Goal: Communication & Community: Answer question/provide support

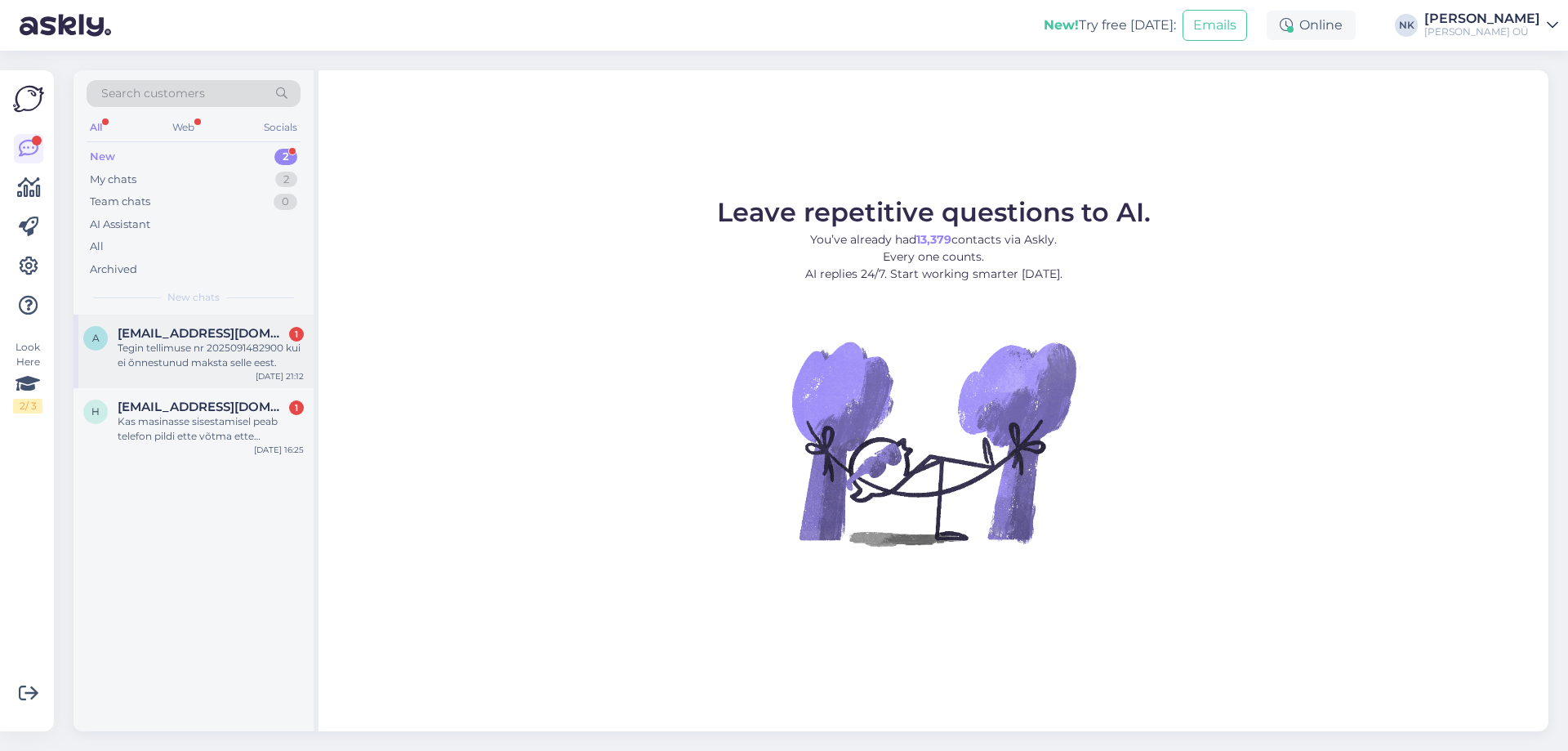
click at [190, 346] on div "Tegin tellimuse nr 2025091482900 kui ei õnnestunud maksta selle eest." at bounding box center [211, 355] width 186 height 29
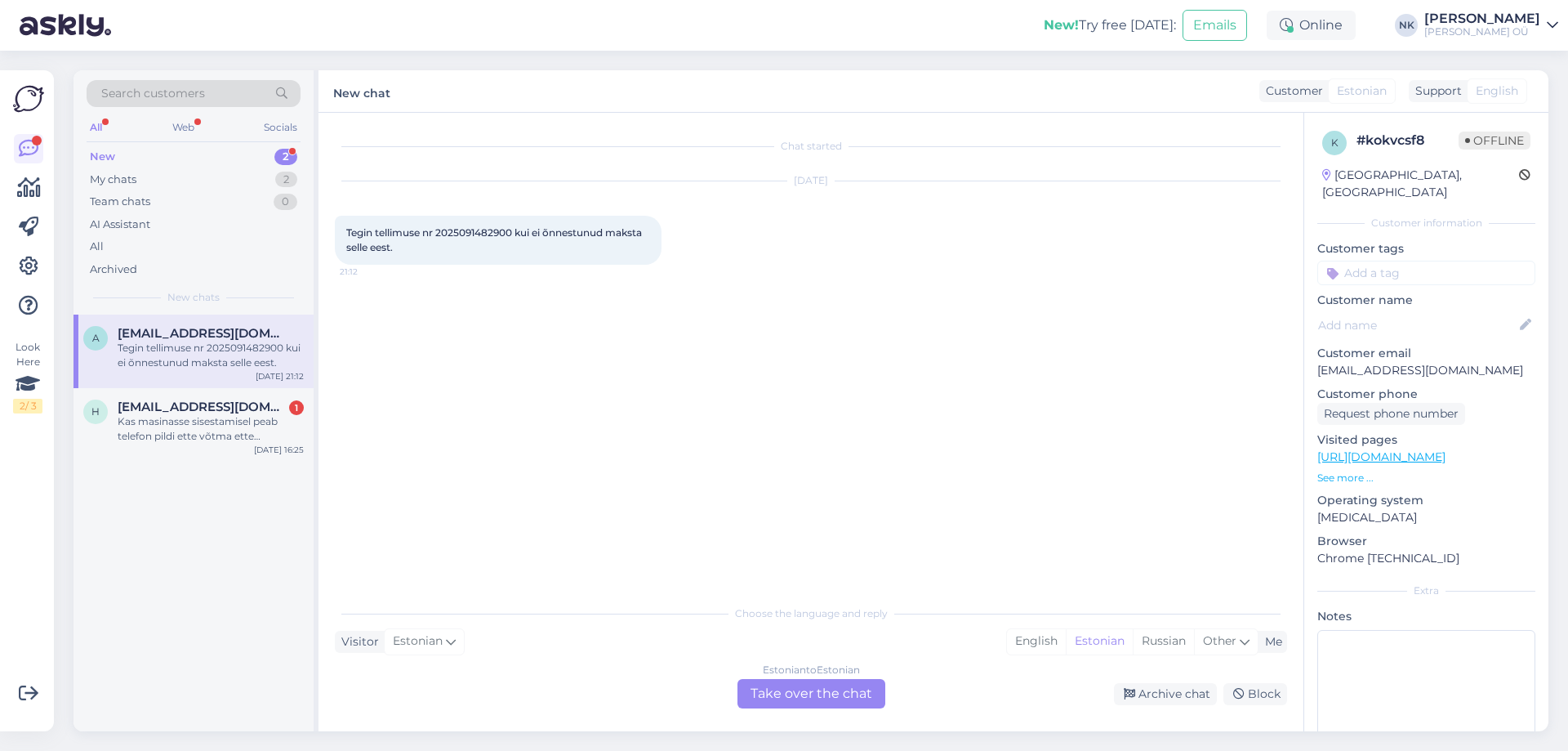
click at [783, 676] on div "Estonian to Estonian" at bounding box center [811, 670] width 97 height 15
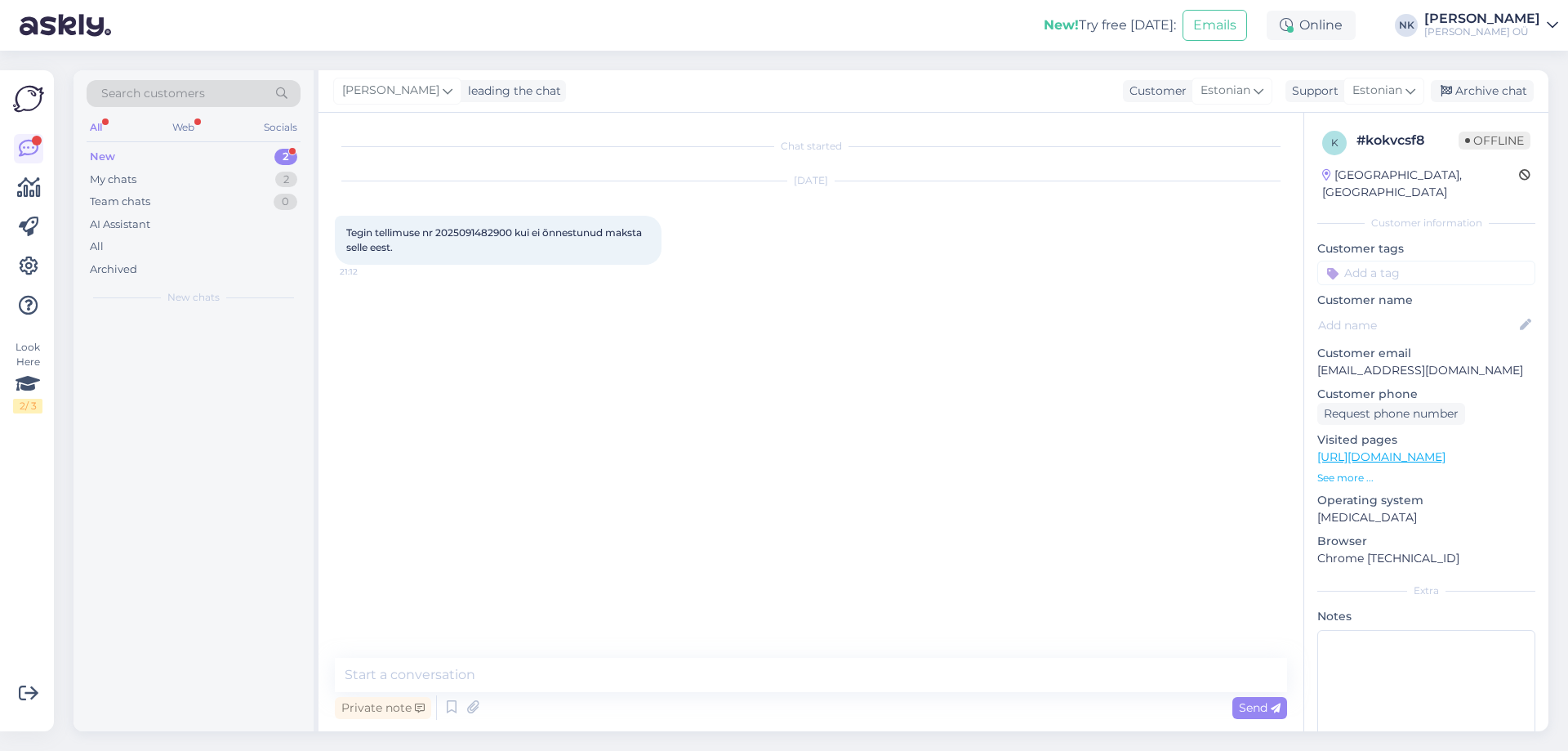
click at [822, 693] on div "Private note Send" at bounding box center [811, 708] width 952 height 31
click at [1484, 99] on div "Archive chat" at bounding box center [1482, 91] width 103 height 22
click at [1402, 87] on span "Estonian" at bounding box center [1377, 91] width 50 height 18
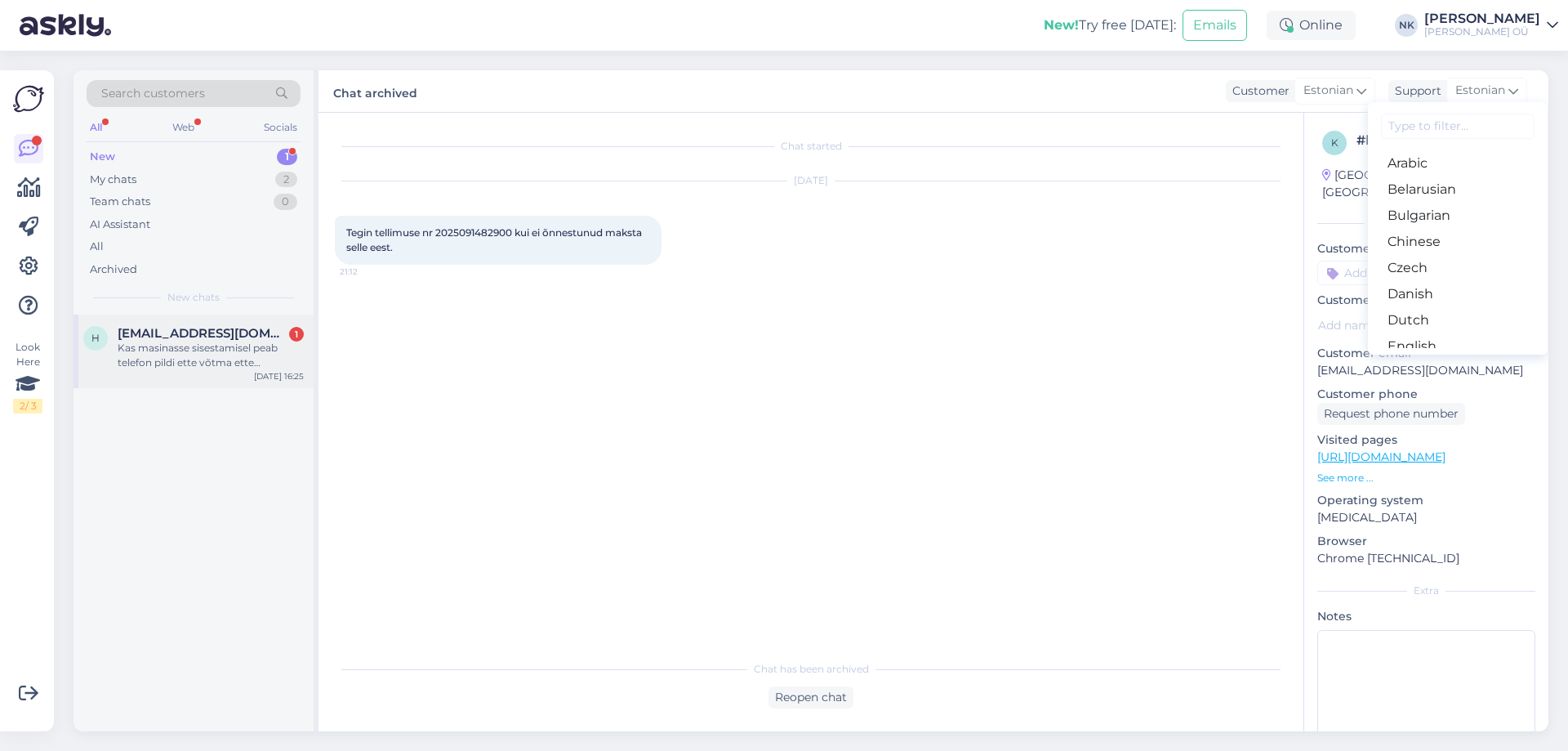
click at [232, 356] on div "Kas masinasse sisestamisel peab telefon pildi ette võtma ette tagastada" at bounding box center [211, 355] width 186 height 29
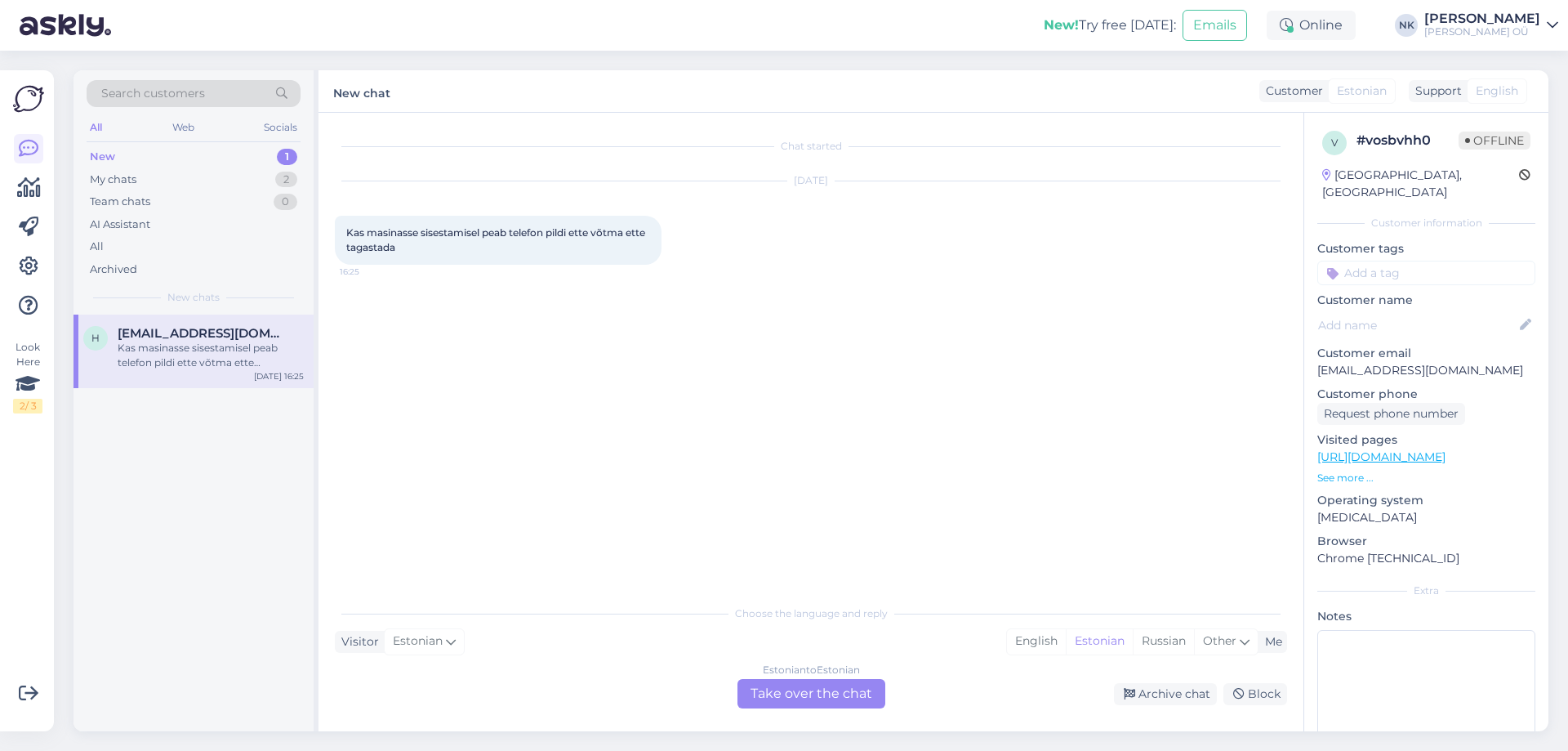
click at [812, 699] on div "Estonian to Estonian Take over the chat" at bounding box center [811, 694] width 148 height 29
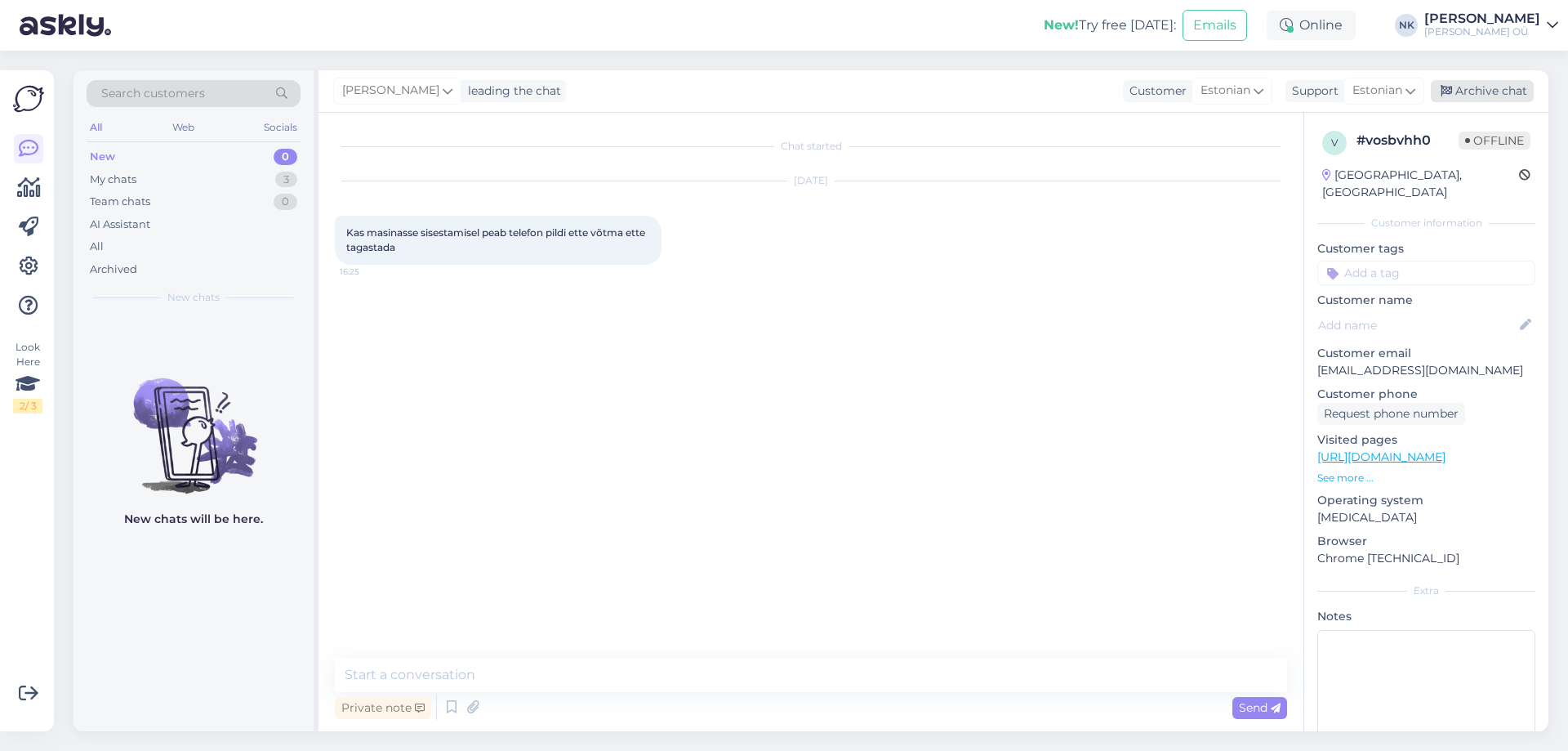
click at [1475, 95] on div "Archive chat" at bounding box center [1482, 91] width 103 height 22
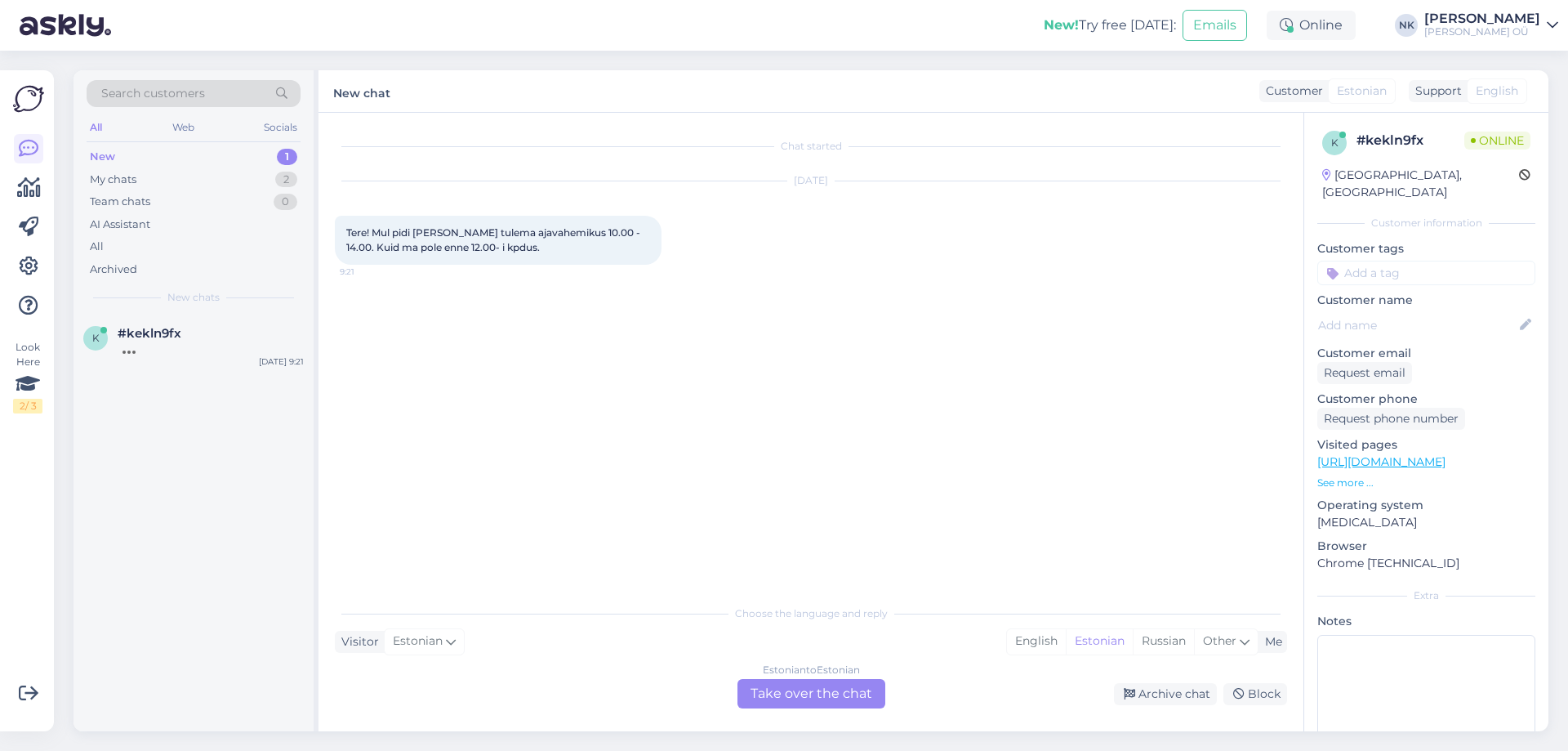
click at [775, 664] on div "Estonian to Estonian" at bounding box center [811, 670] width 97 height 15
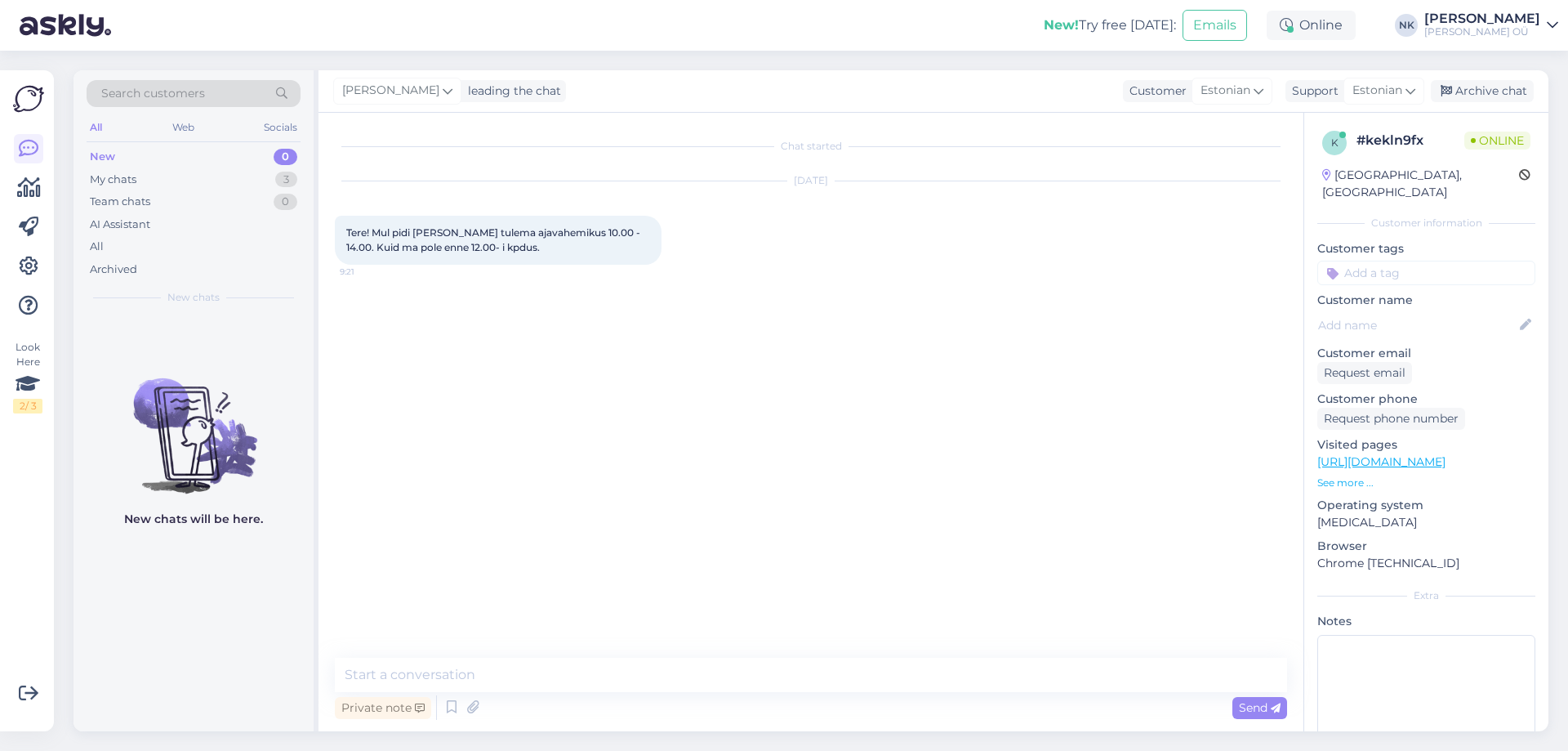
click at [499, 650] on div "Chat started Sep 15 2025 Tere! Mul pidi kuller tulema ajavahemikus 10.00 - 14.0…" at bounding box center [811, 422] width 985 height 619
click at [506, 654] on div "Chat started Sep 15 2025 Tere! Mul pidi kuller tulema ajavahemikus 10.00 - 14.0…" at bounding box center [811, 422] width 985 height 619
click at [500, 663] on textarea at bounding box center [811, 675] width 952 height 34
drag, startPoint x: 443, startPoint y: 316, endPoint x: 511, endPoint y: 320, distance: 68.1
click at [511, 320] on span "Kristiina Saaremäe Katusepapi 23-22" at bounding box center [433, 317] width 173 height 12
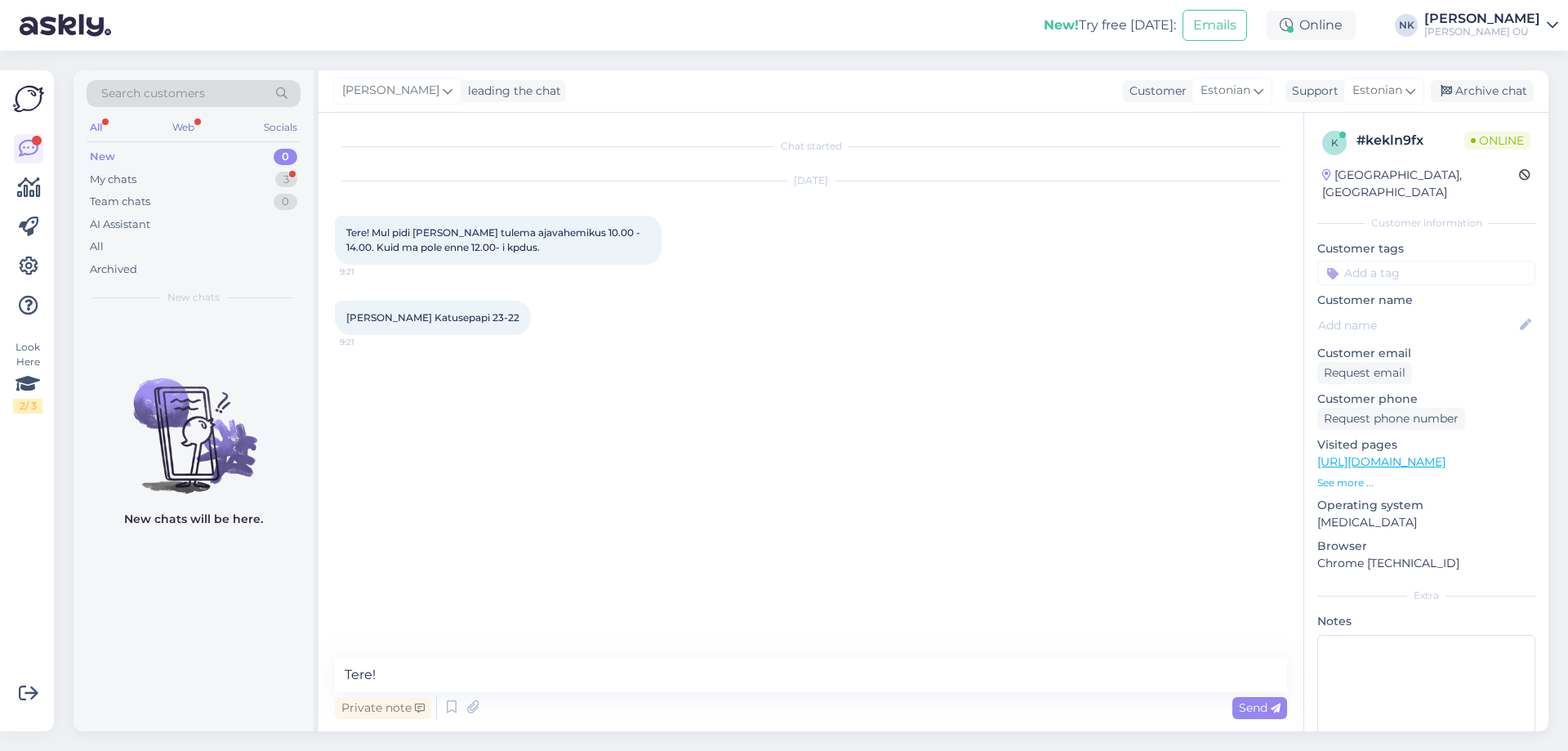
copy span "Katusepapi 23"
click at [593, 684] on textarea "Tere!" at bounding box center [811, 675] width 952 height 34
click at [448, 685] on textarea "Tere!" at bounding box center [811, 675] width 952 height 34
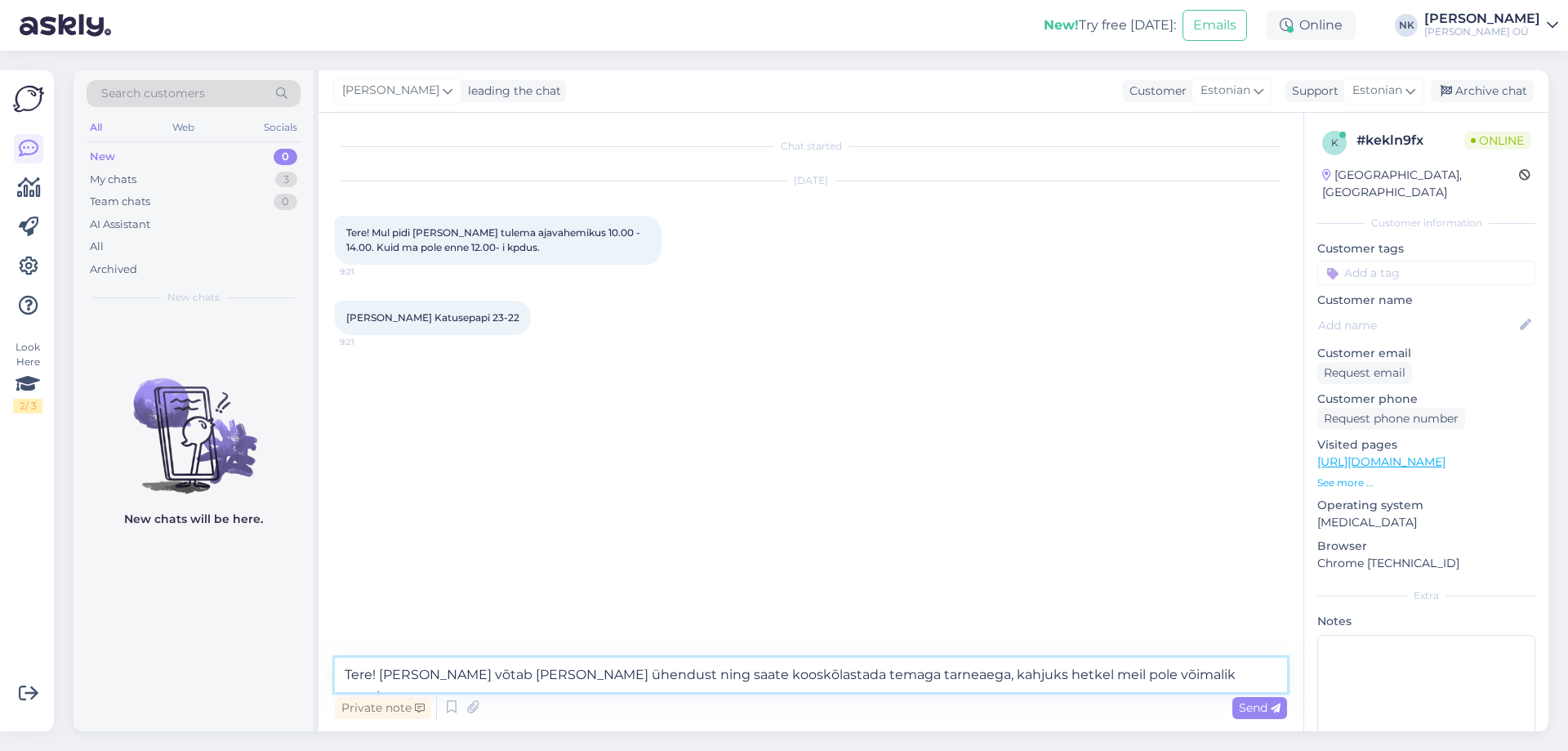
click at [826, 671] on textarea "Tere! Kuller võtab Teiega ühendust ning saate kooskõlastada temaga tarneaega, k…" at bounding box center [811, 675] width 952 height 34
click at [826, 672] on textarea "Tere! Kuller võtab Teiega ühendust ning saate kooskõlastada temaga tarneaega, k…" at bounding box center [811, 675] width 952 height 34
click at [1151, 672] on textarea "Tere! Kuller võtab Teiega ühendust ning saate kooskõlastada temaga täpsema tarn…" at bounding box center [811, 675] width 952 height 34
type textarea "Tere! Kuller võtab Teiega ühendust ning saate kooskõlastada temaga täpsema tarn…"
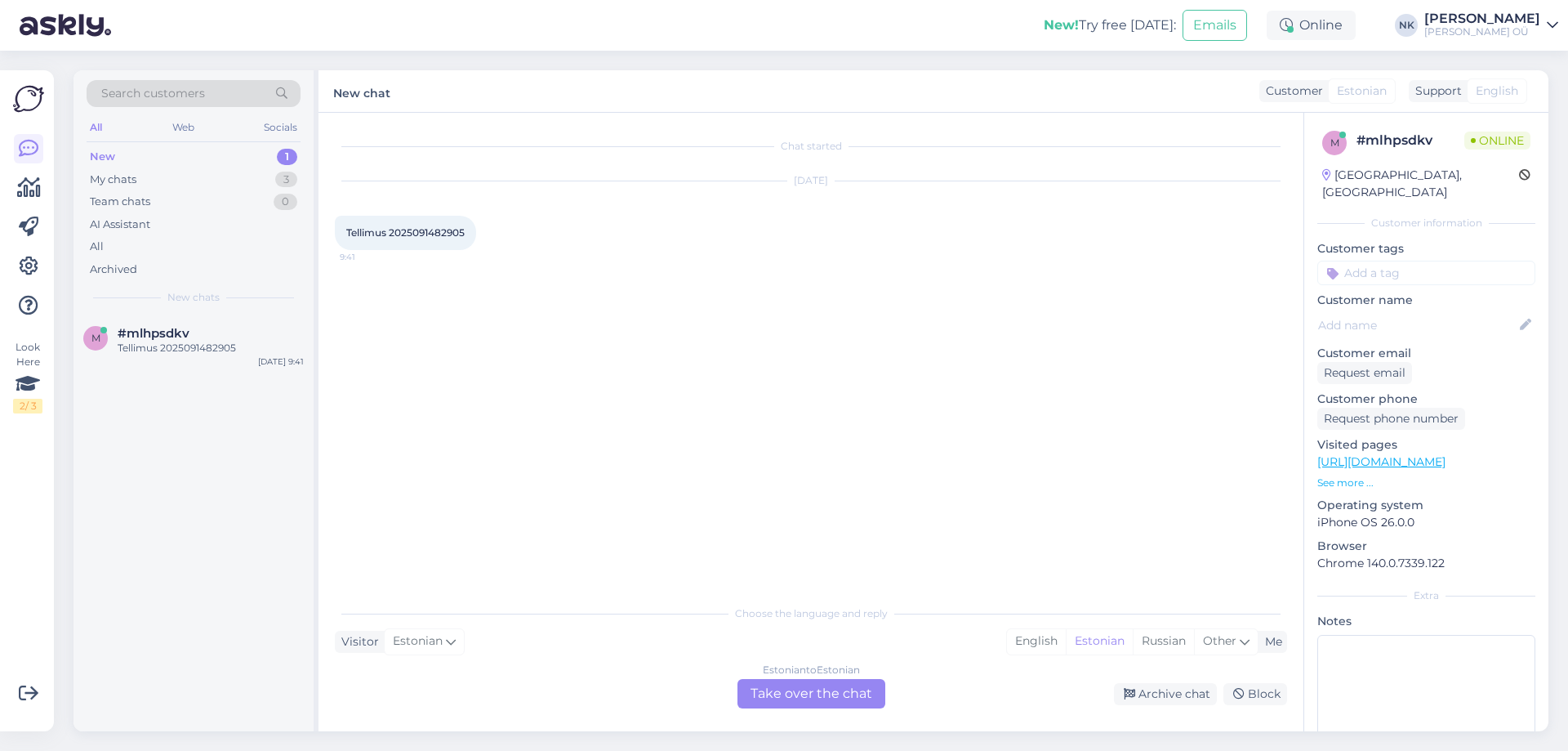
click at [777, 664] on div "Estonian to Estonian" at bounding box center [811, 670] width 97 height 15
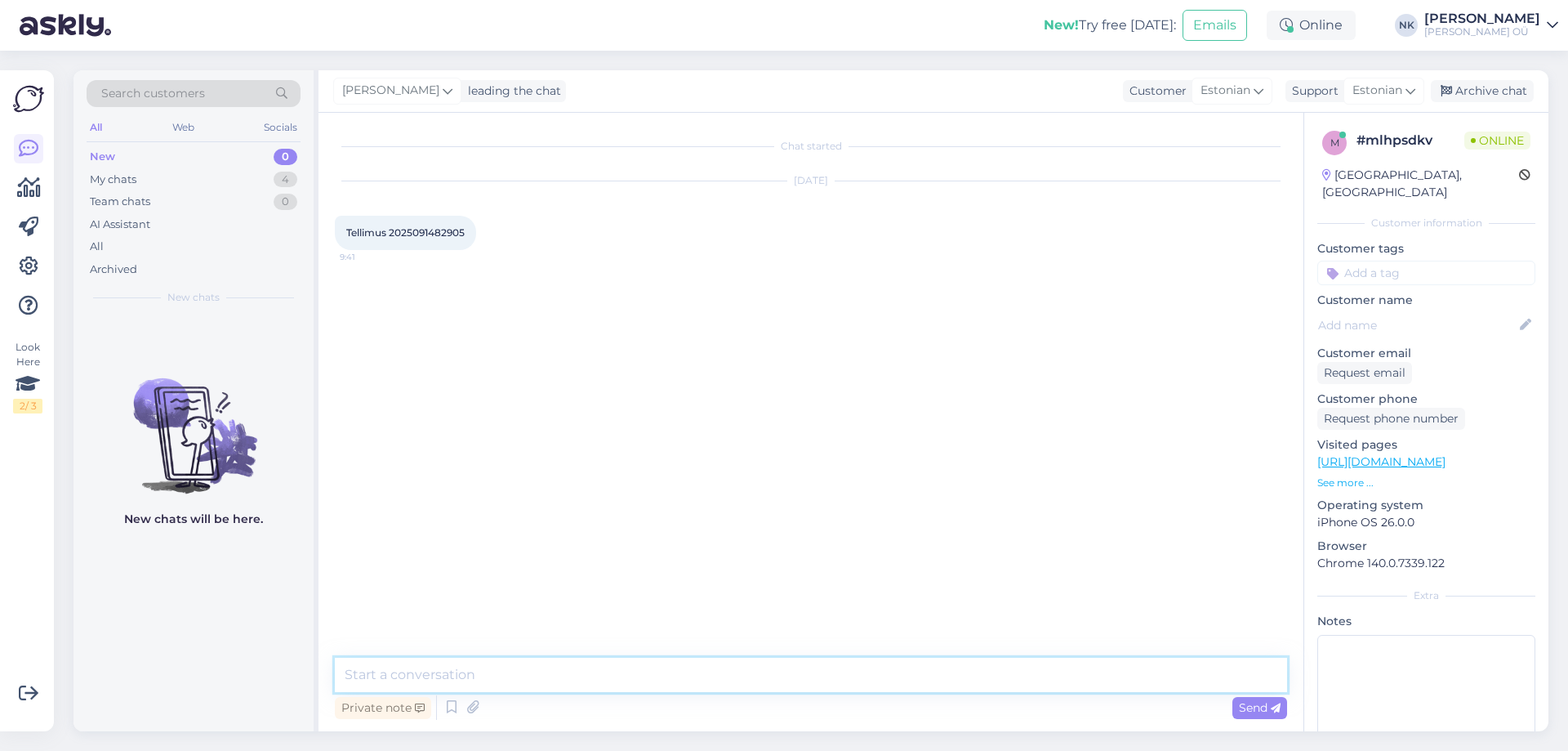
click at [778, 673] on textarea at bounding box center [811, 675] width 952 height 34
type textarea "Tere! Kuidas saan aidata?"
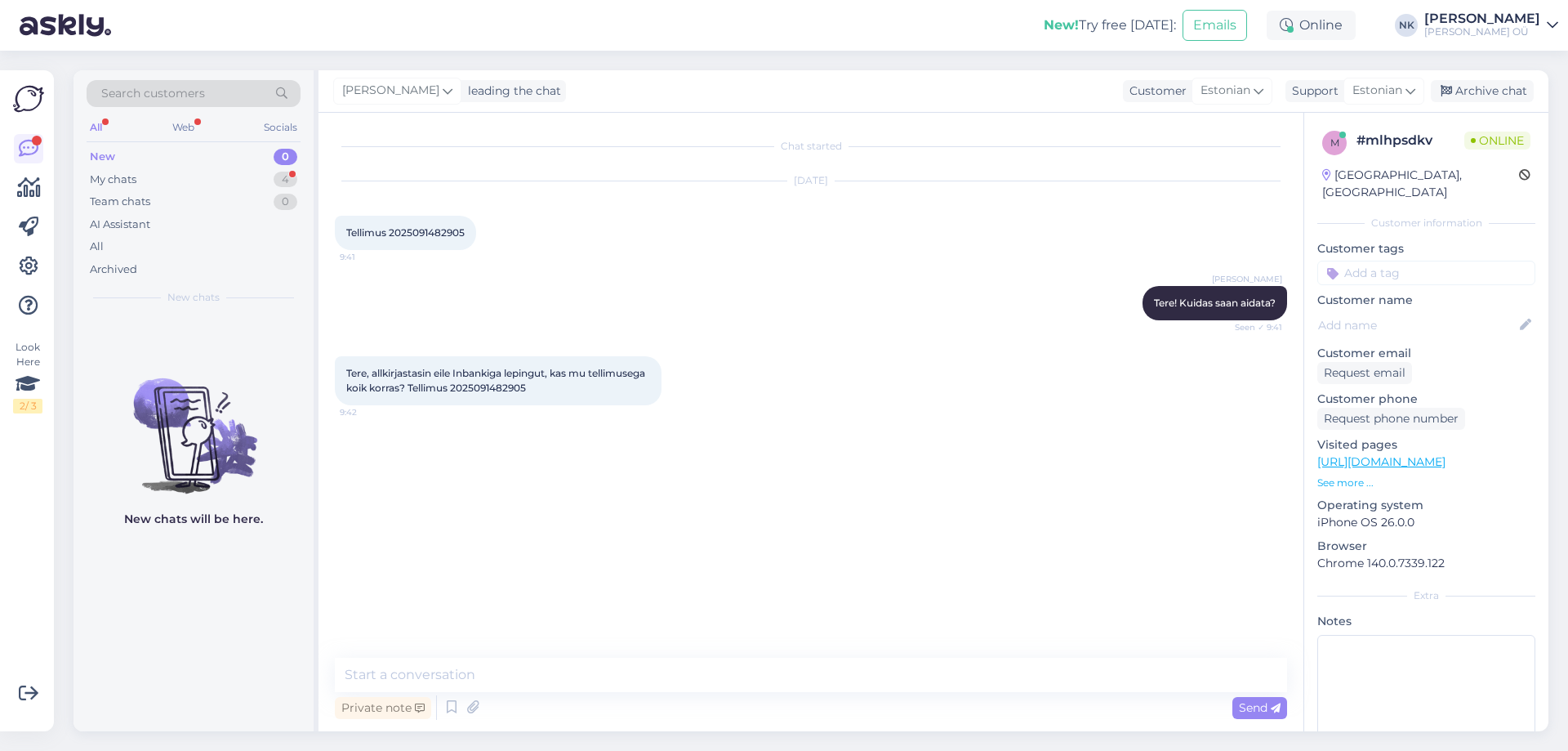
click at [555, 385] on span "Tere, allkirjastasin eile Inbankiga lepingut, kas mu tellimusega koik korras? T…" at bounding box center [497, 380] width 301 height 27
copy div "2025091482905 9:42"
click at [544, 648] on div "Chat started Sep 15 2025 Tellimus 2025091482905 9:41 Nikolai Kipjatkov Tere! Ku…" at bounding box center [811, 422] width 985 height 619
click at [541, 666] on textarea at bounding box center [811, 675] width 952 height 34
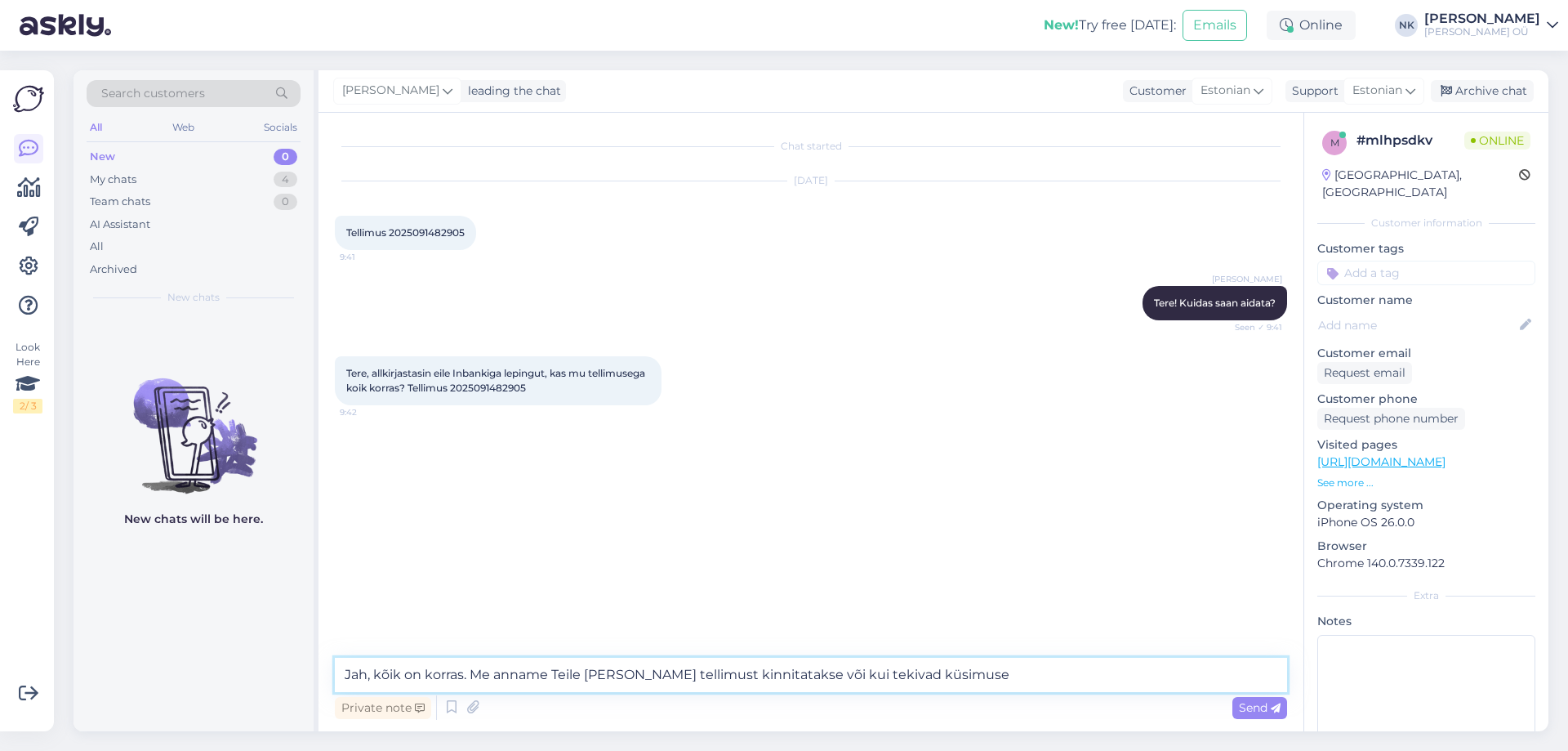
type textarea "Jah, kõik on korras. Me anname Teile teada kui tellimust kinnitatakse või kui t…"
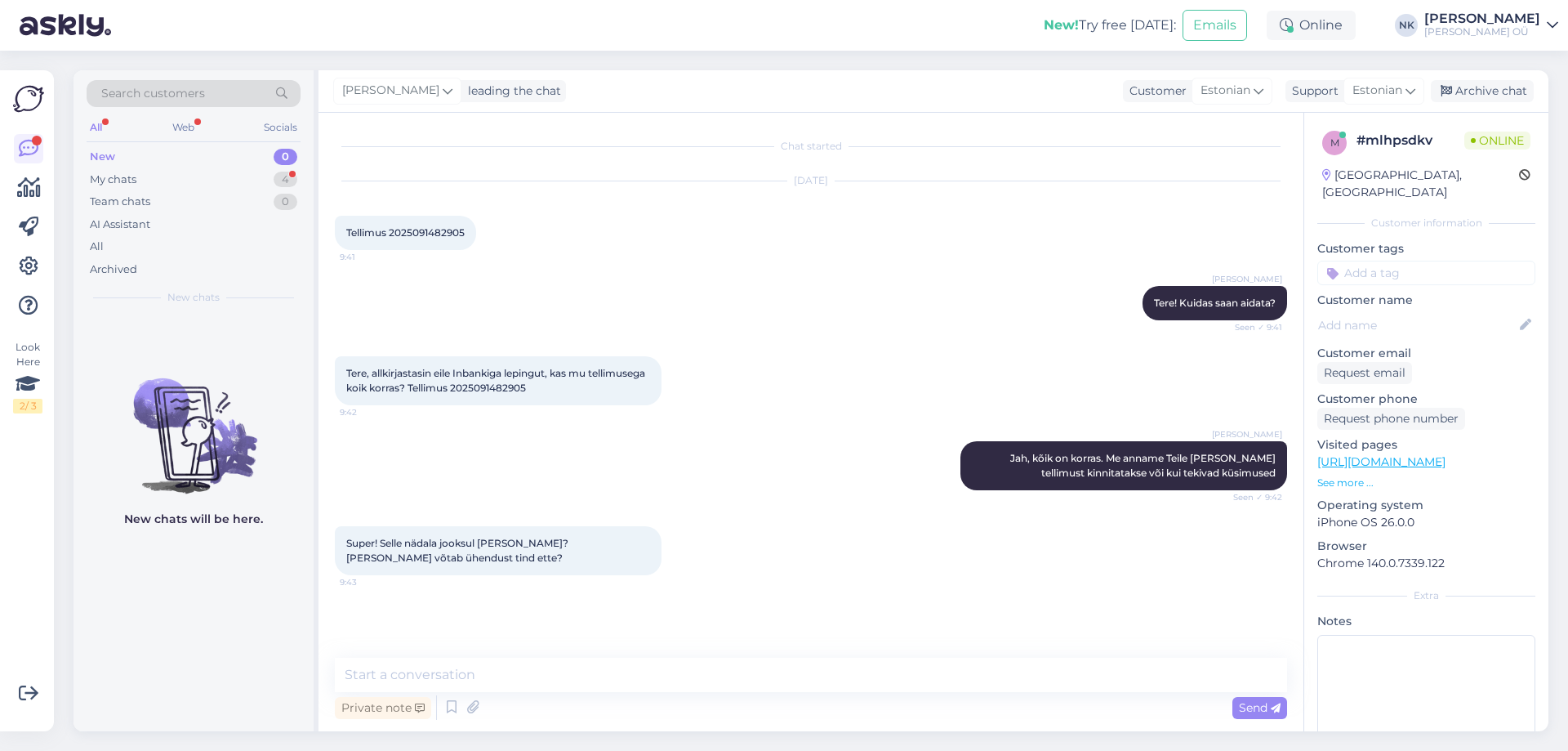
click at [558, 647] on div "Chat started Sep 15 2025 Tellimus 2025091482905 9:41 Nikolai Kipjatkov Tere! Ku…" at bounding box center [811, 422] width 985 height 619
click at [550, 659] on textarea at bounding box center [811, 675] width 952 height 34
click at [546, 664] on textarea at bounding box center [811, 675] width 952 height 34
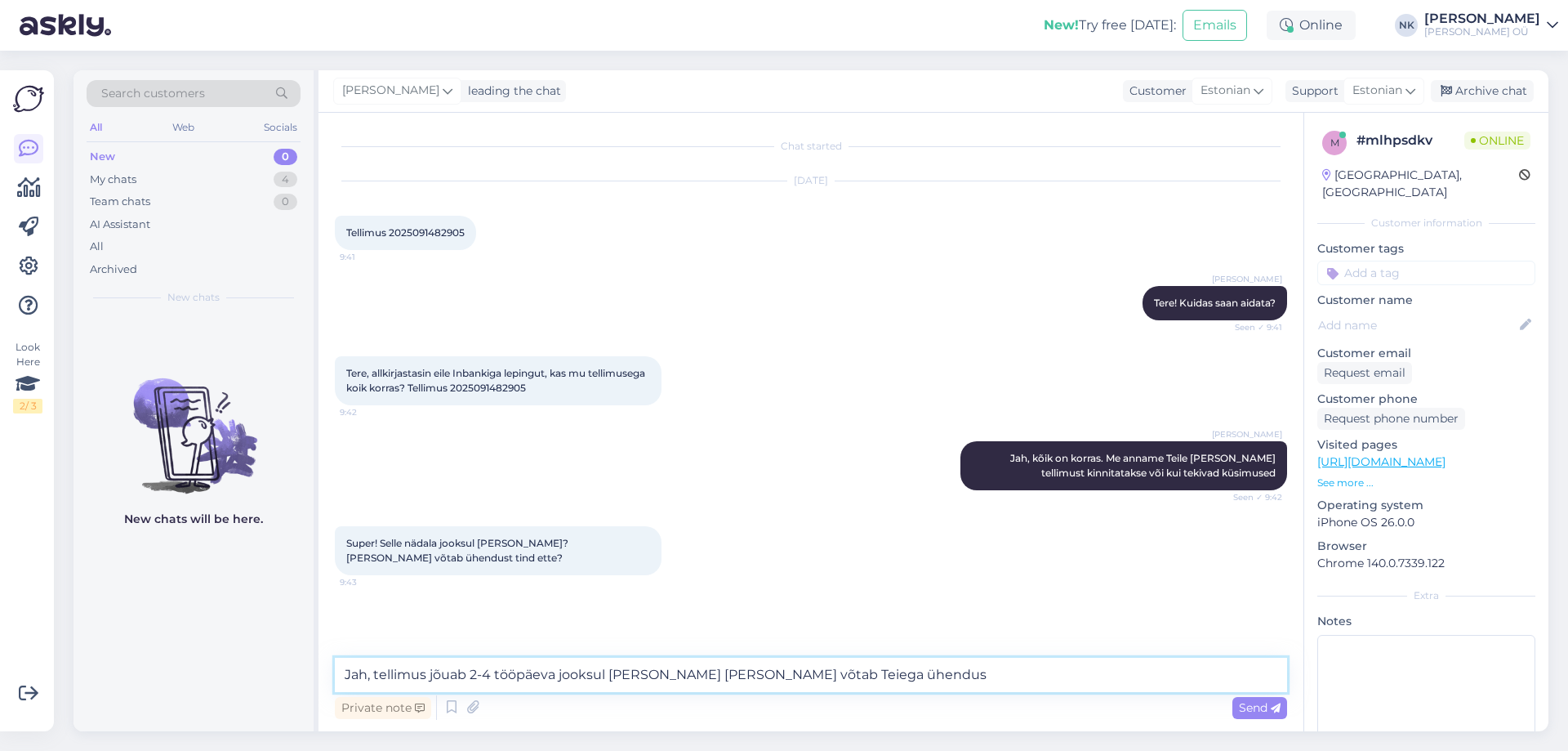
type textarea "Jah, tellimus jõuab 2-4 tööpäeva jooksul kohale ja kuller võtab Teiega ühendust"
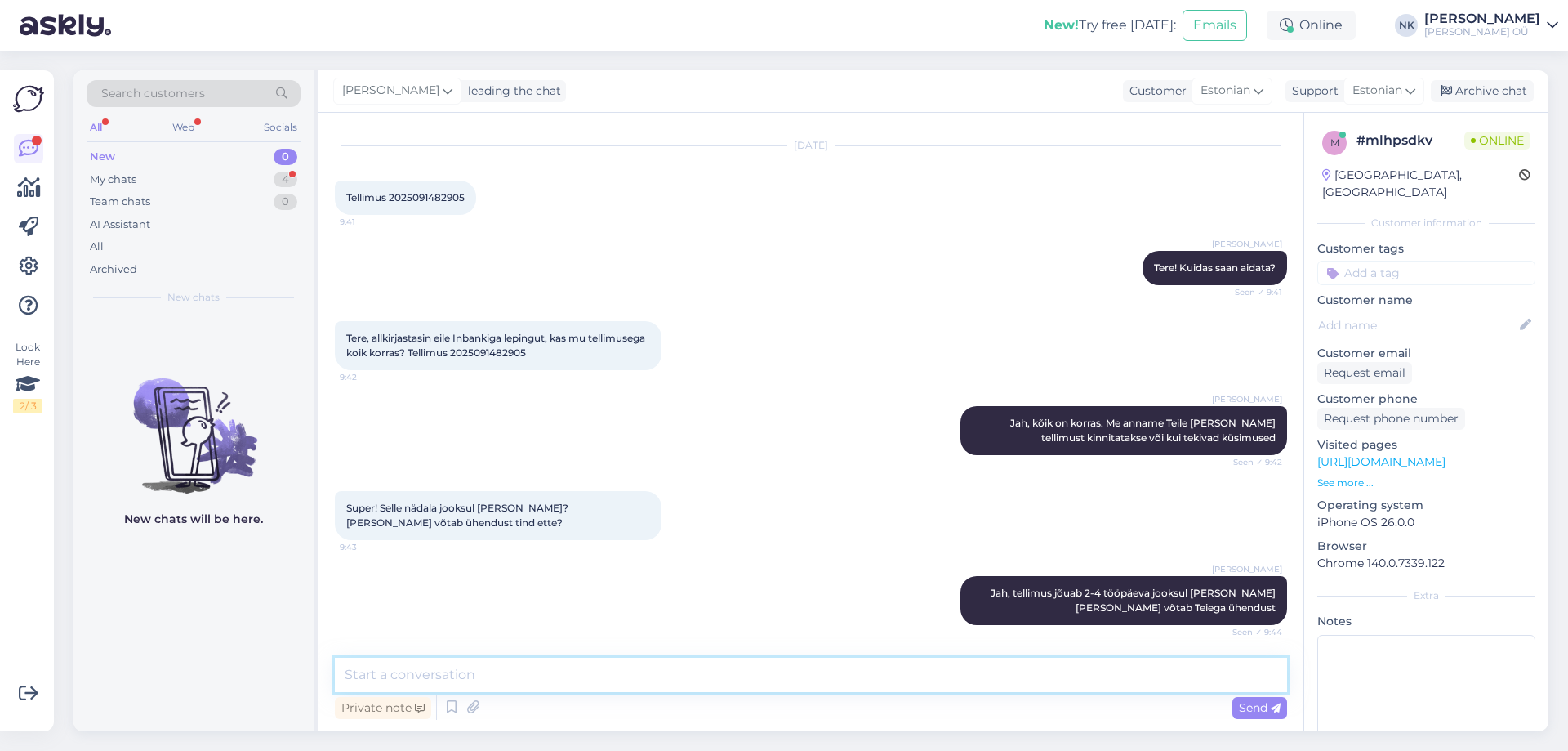
scroll to position [105, 0]
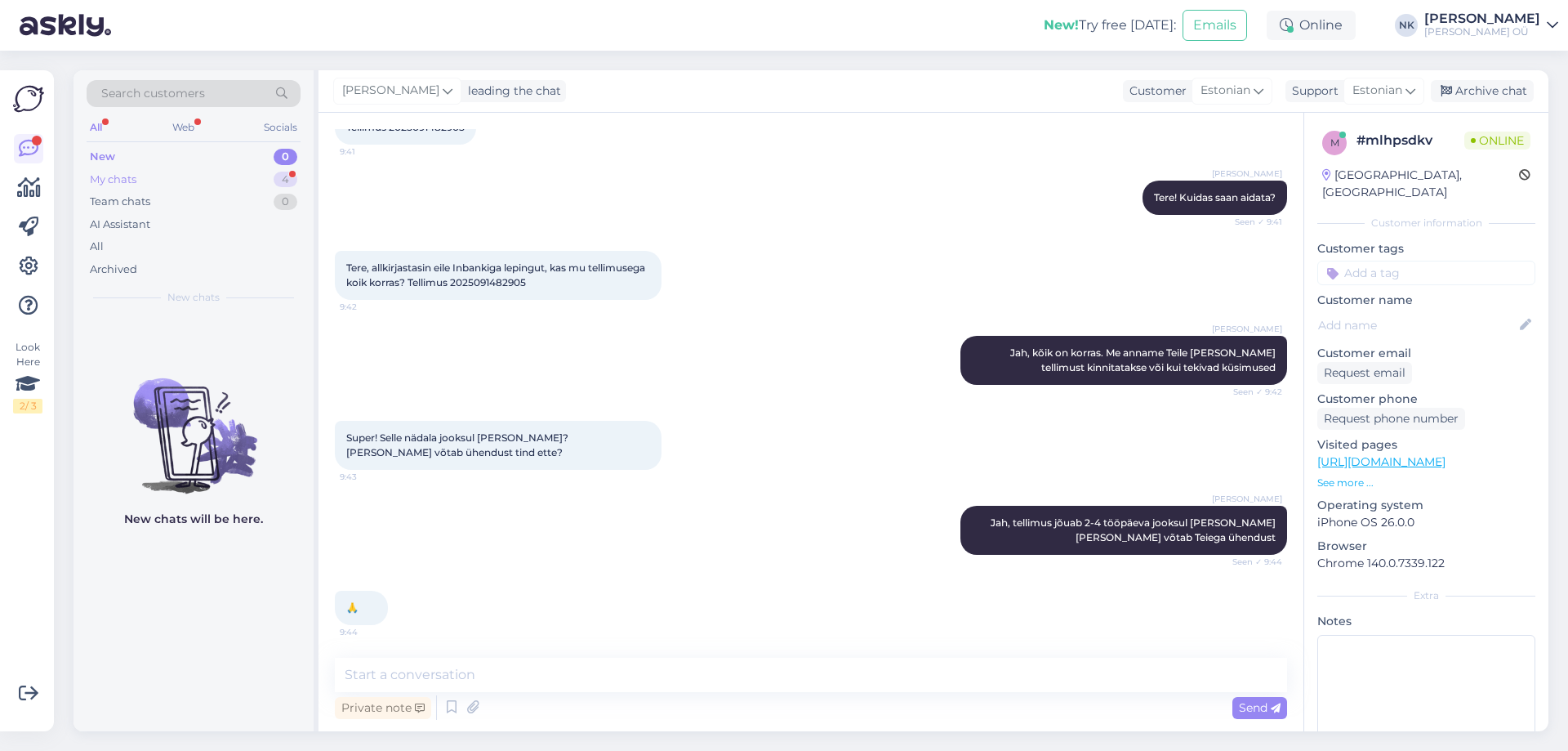
click at [265, 179] on div "My chats 4" at bounding box center [194, 180] width 214 height 23
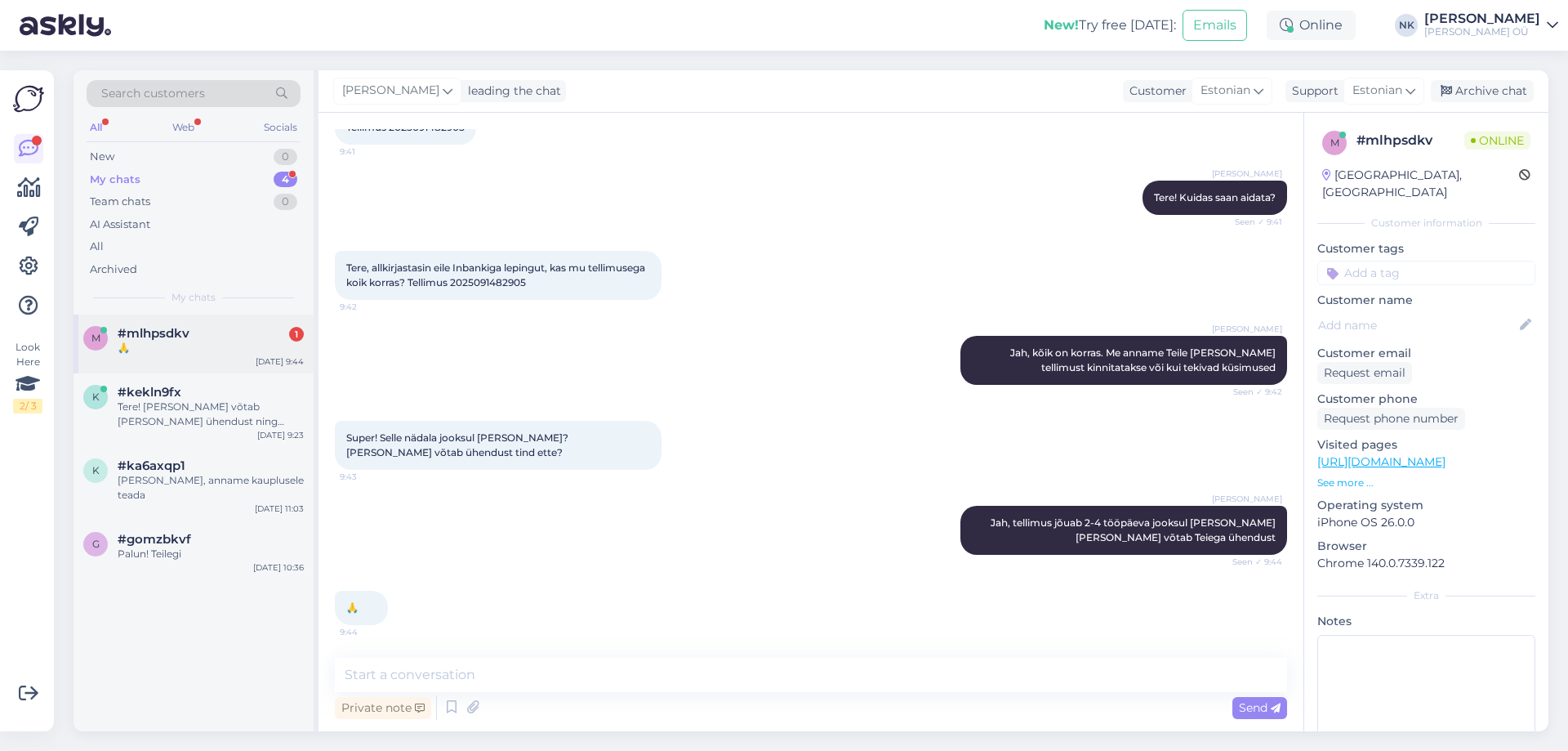
click at [201, 338] on div "#mlhpsdkv 1" at bounding box center [211, 333] width 186 height 15
click at [202, 335] on div "#mlhpsdkv" at bounding box center [211, 333] width 186 height 15
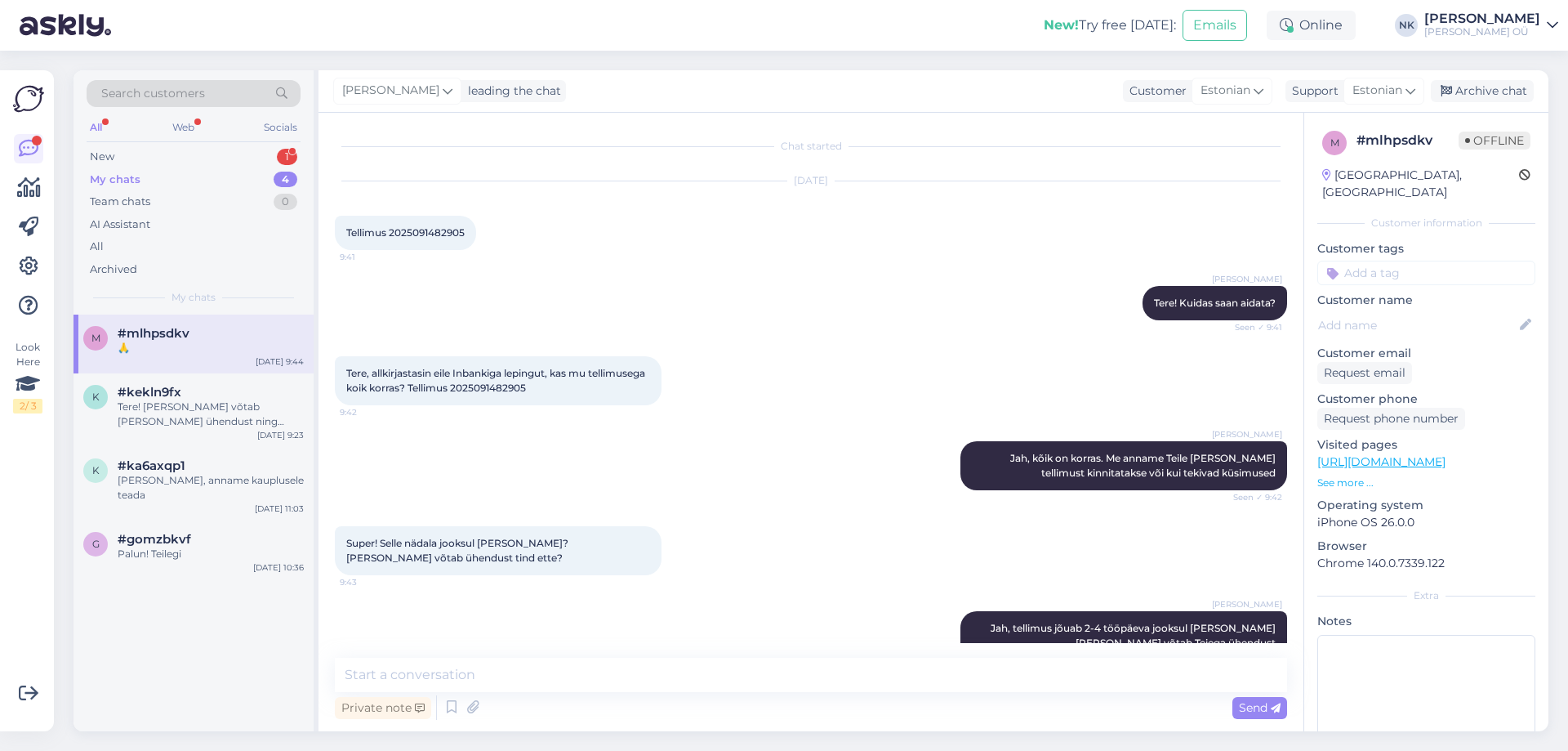
click at [239, 172] on div "My chats 4" at bounding box center [194, 180] width 214 height 23
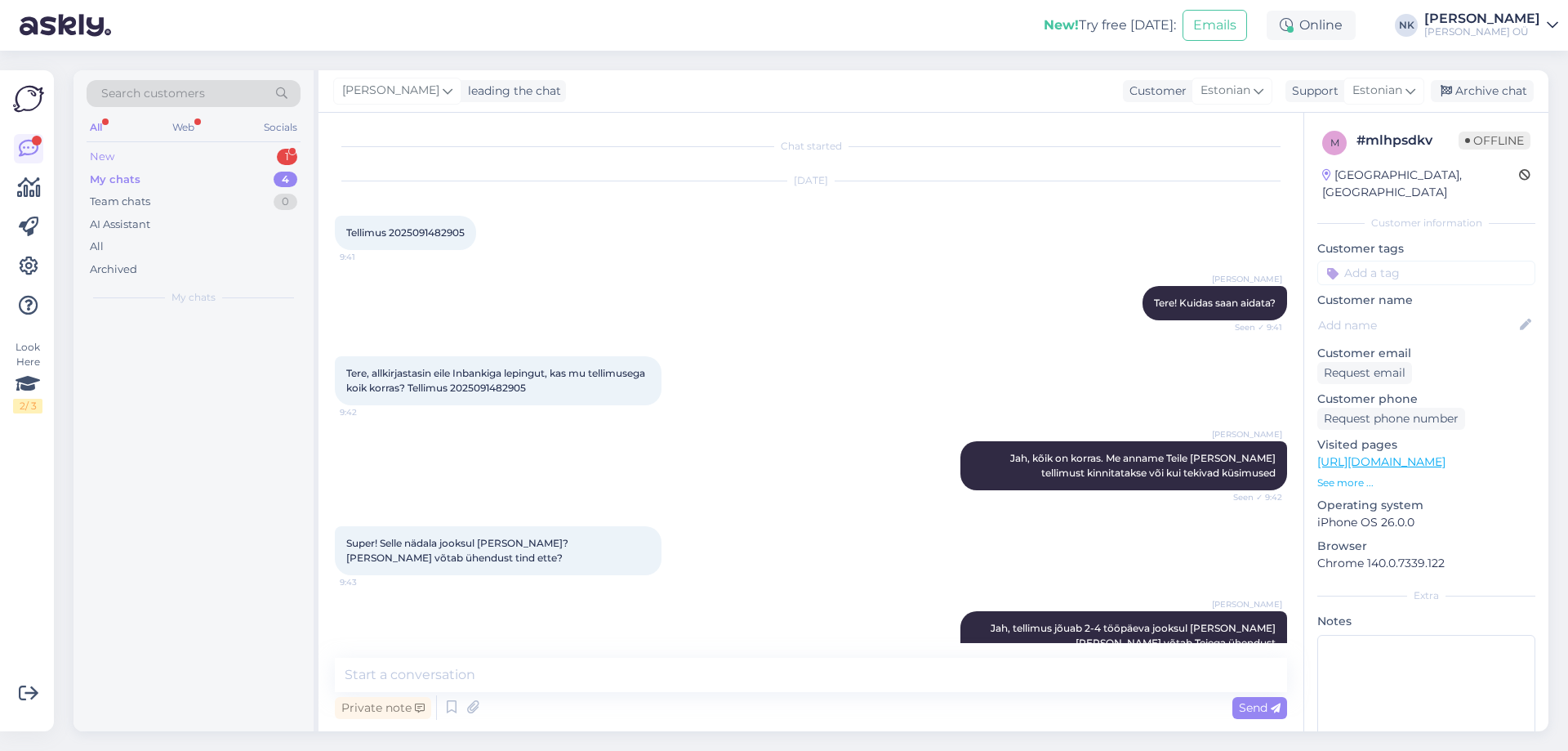
click at [241, 164] on div "New 1" at bounding box center [194, 157] width 214 height 23
click at [198, 332] on div "#e4qbstcx 1" at bounding box center [211, 333] width 186 height 15
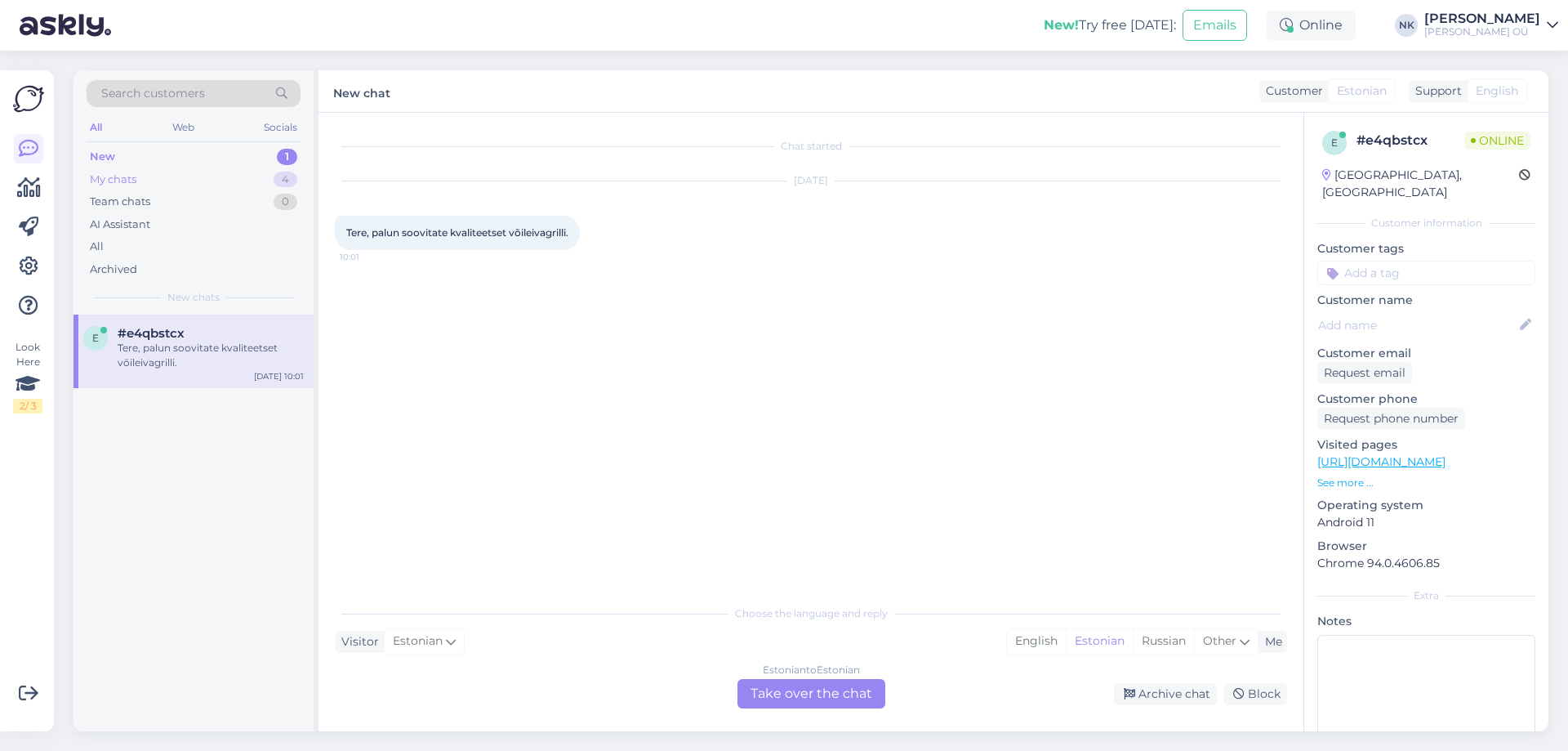
click at [226, 173] on div "My chats 4" at bounding box center [194, 180] width 214 height 23
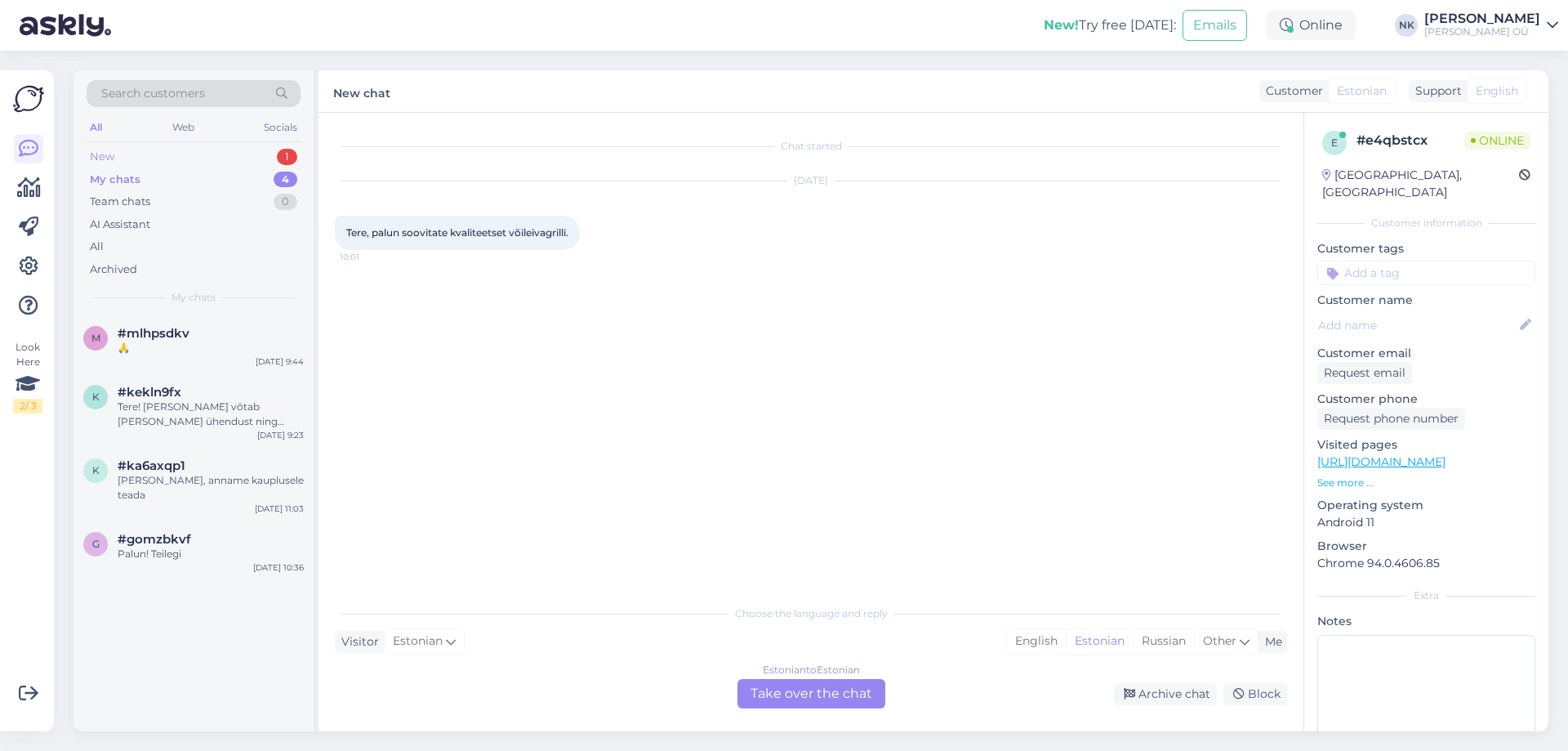
click at [237, 150] on div "New 1" at bounding box center [194, 157] width 214 height 23
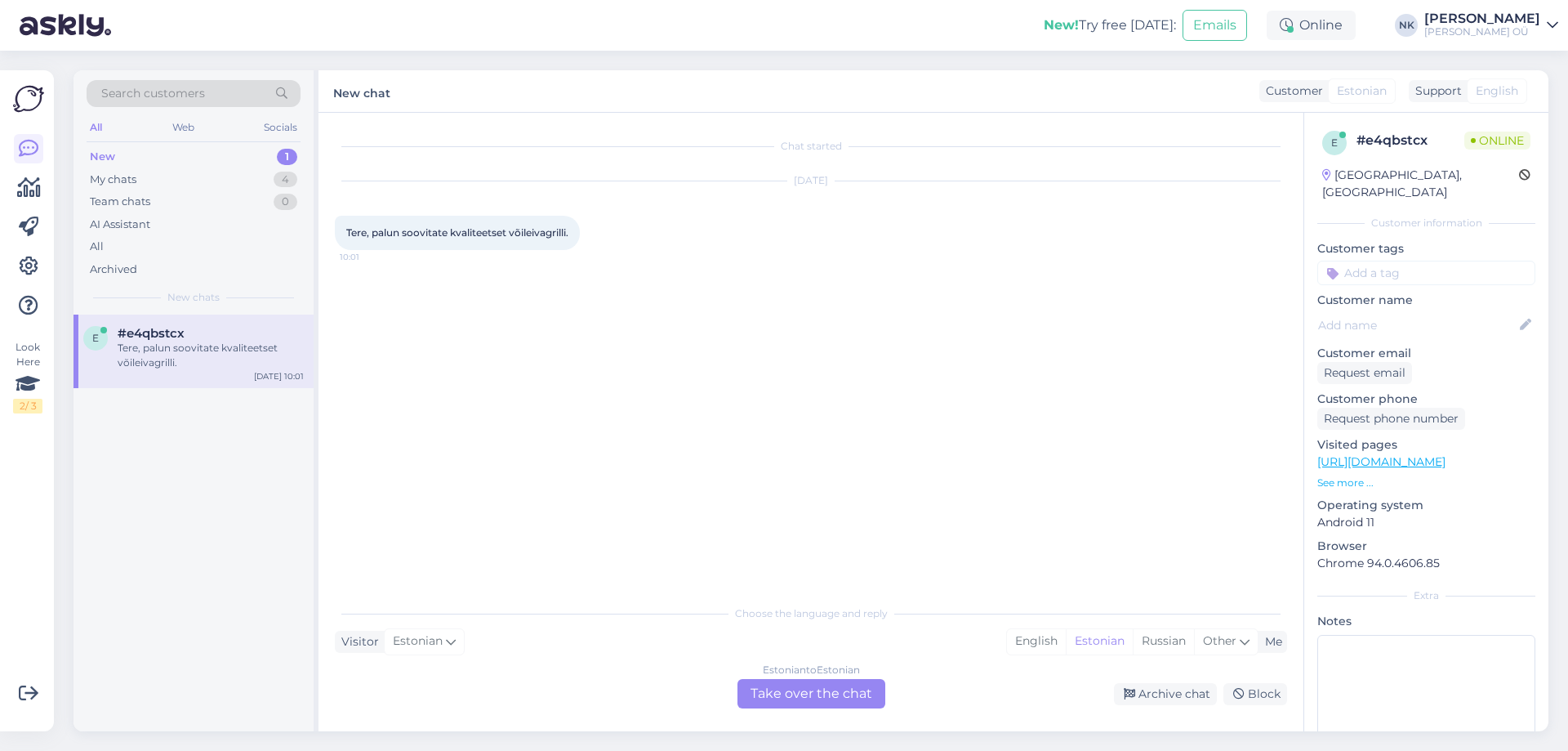
click at [800, 680] on div "Estonian to Estonian Take over the chat" at bounding box center [811, 694] width 148 height 29
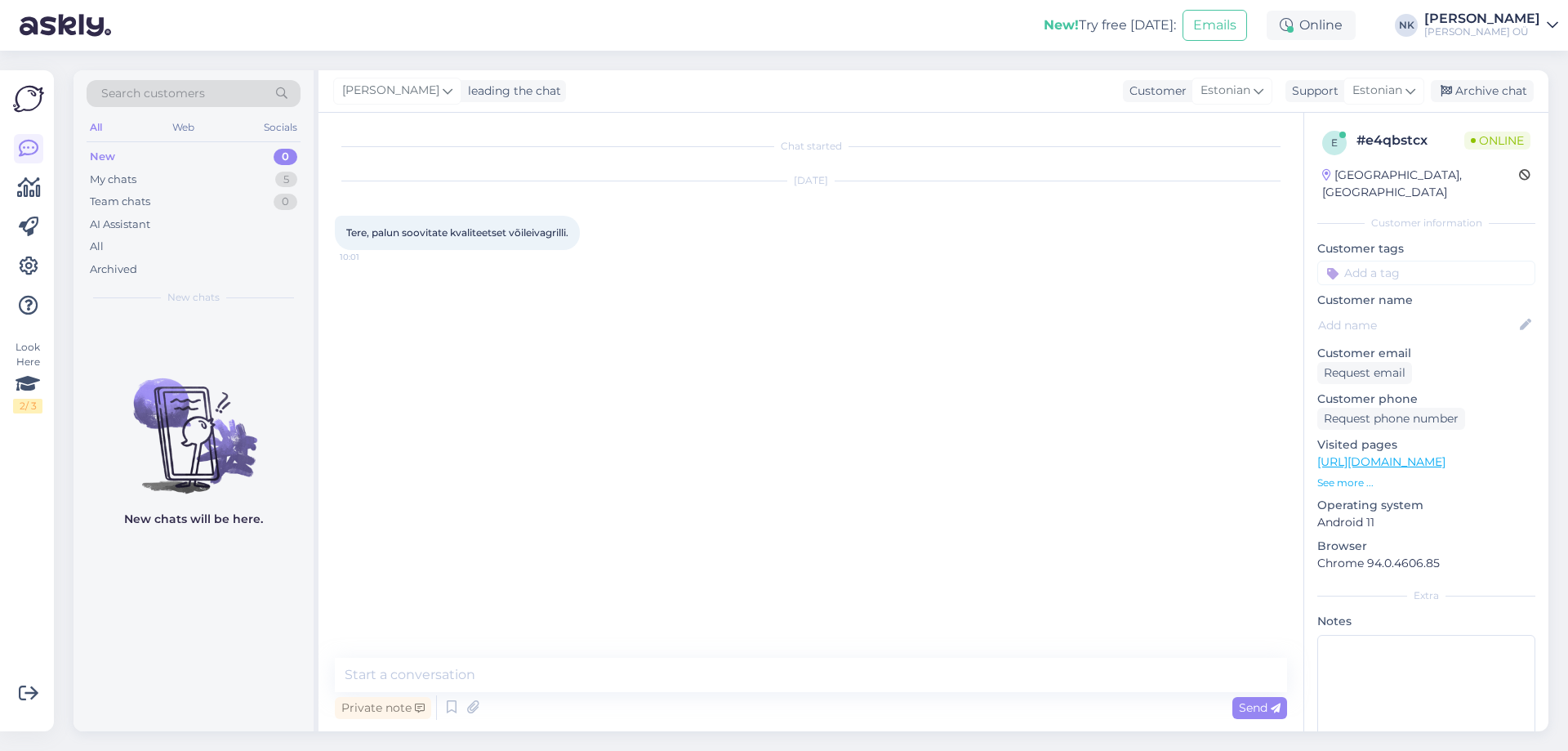
click at [1446, 454] on link "https://onoff.ee/et/306-voileivagrillid-ja-vahvlimasinad" at bounding box center [1381, 462] width 128 height 15
click at [1427, 454] on link "https://onoff.ee/et/306-voileivagrillid-ja-vahvlimasinad" at bounding box center [1381, 462] width 128 height 15
click at [528, 673] on textarea at bounding box center [811, 675] width 952 height 34
paste textarea "Tefal SW854D16"
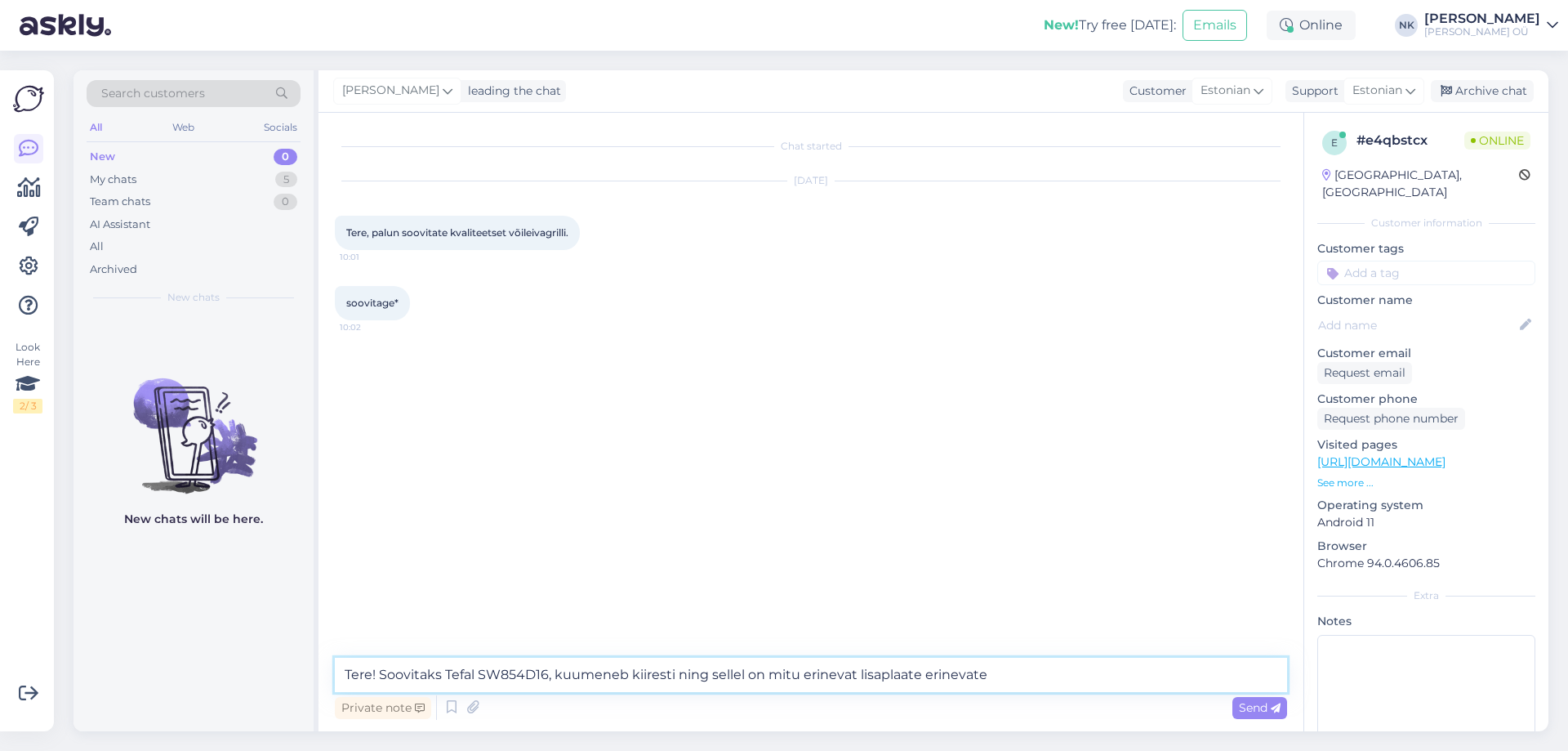
click at [675, 679] on textarea "Tere! Soovitaks Tefal SW854D16, kuumeneb kiiresti ning sellel on mitu erinevat …" at bounding box center [811, 675] width 952 height 34
click at [1128, 667] on textarea "Tere! Soovitaks Tefal SW854D16, kuumeneb kiiresti, on kvaliteetne, ning sellel …" at bounding box center [811, 675] width 952 height 34
paste textarea "https://onoff.ee/et/voileivagrillid-ja-vahvlimasinad/50904-tefal-sw854d16-snack…"
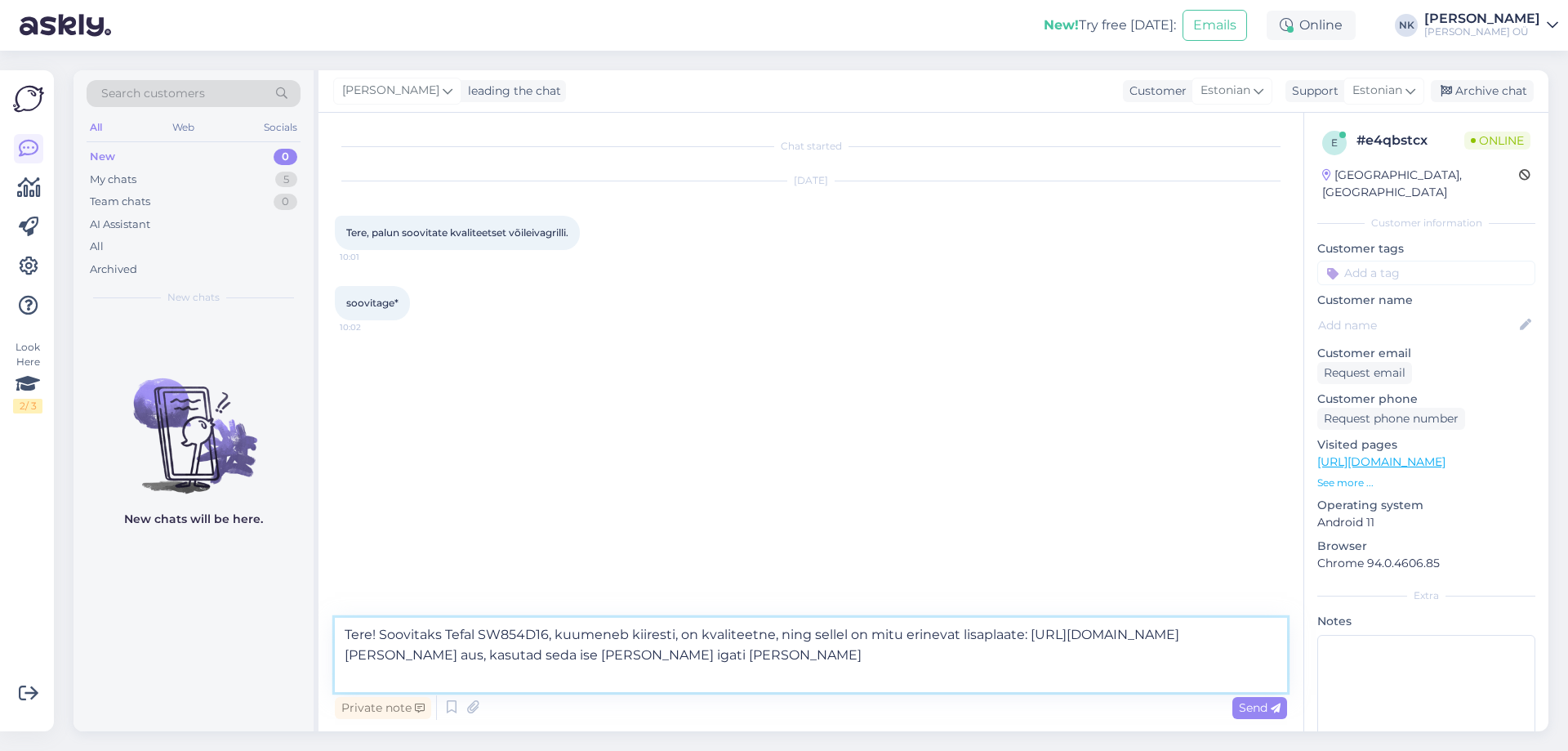
type textarea "Tere! Soovitaks Tefal SW854D16, kuumeneb kiiresti, on kvaliteetne, ning sellel …"
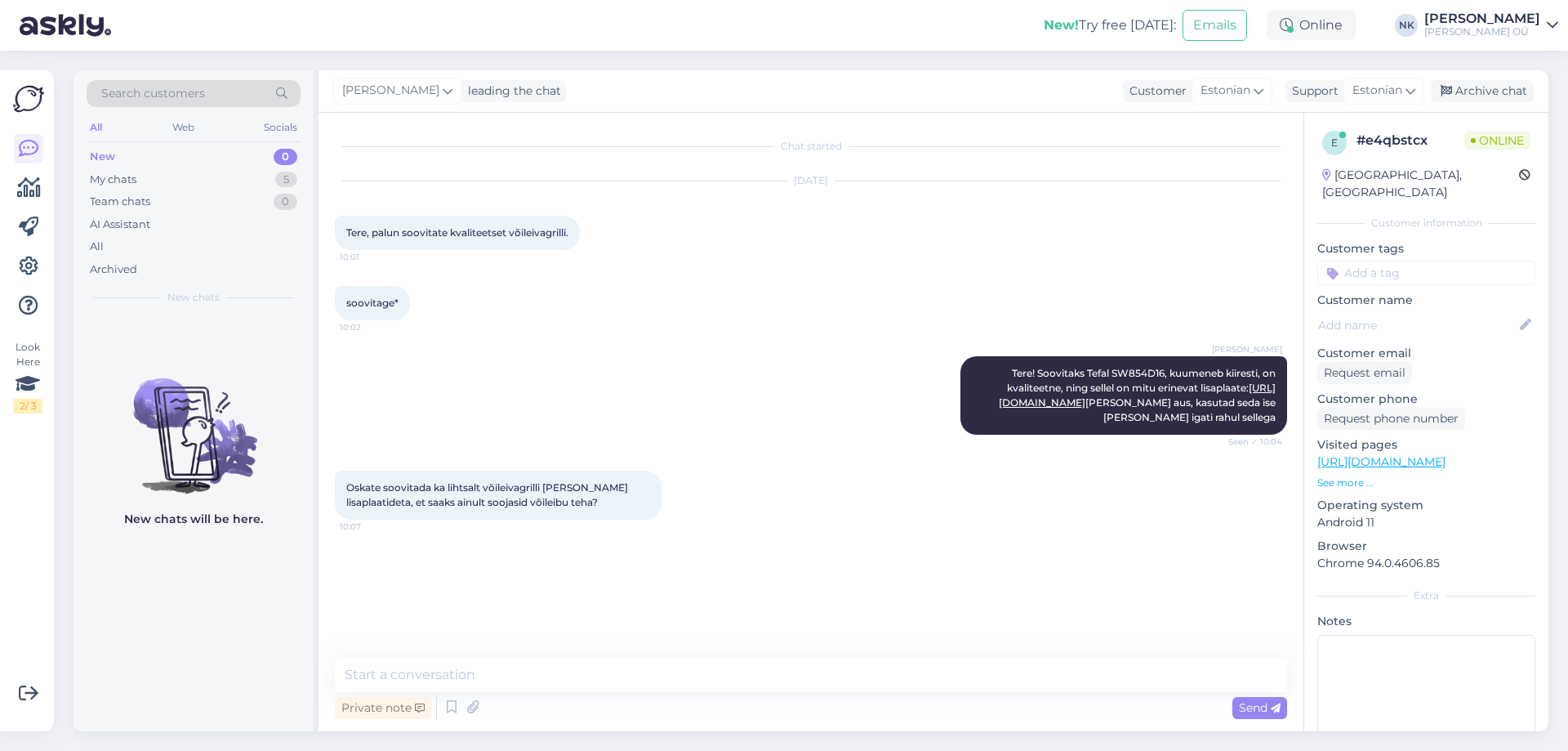
click at [1446, 454] on link "https://onoff.ee/et/voileivagrillid-ja-vahvlimasinad/50904-tefal-sw854d16-snack…" at bounding box center [1381, 462] width 128 height 15
click at [620, 664] on textarea at bounding box center [811, 675] width 952 height 34
paste textarea "Gorenje SM703GCG"
drag, startPoint x: 647, startPoint y: 675, endPoint x: 283, endPoint y: 653, distance: 364.7
click at [256, 669] on div "Search customers All Web Socials New 0 My chats 5 Team chats 0 AI Assistant All…" at bounding box center [811, 400] width 1475 height 661
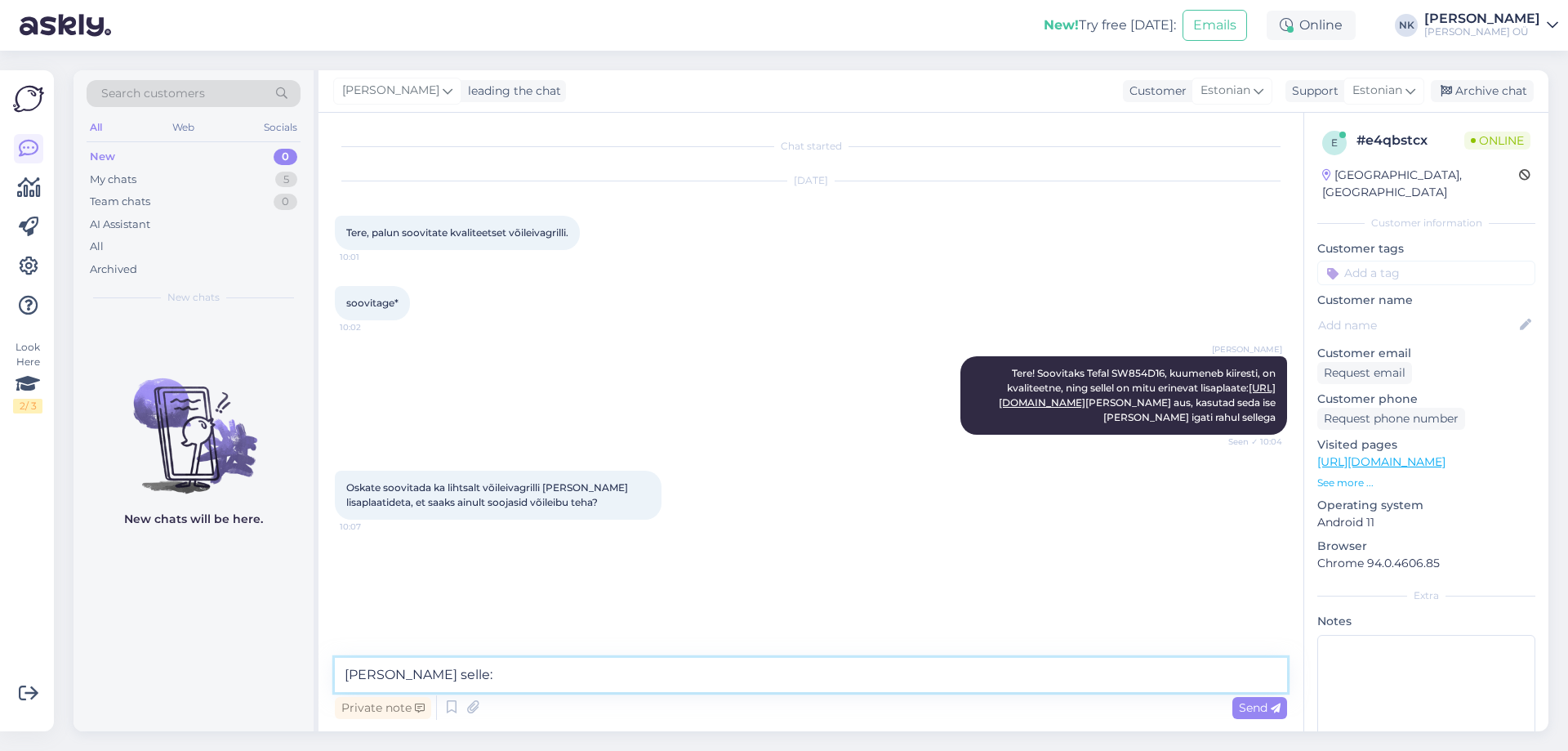
paste textarea "ProfiCook PCST1092"
paste textarea "https://onoff.ee/et/voileivagrillid-ja-vahvlimasinad/10839-proficook-pcst1092-v…"
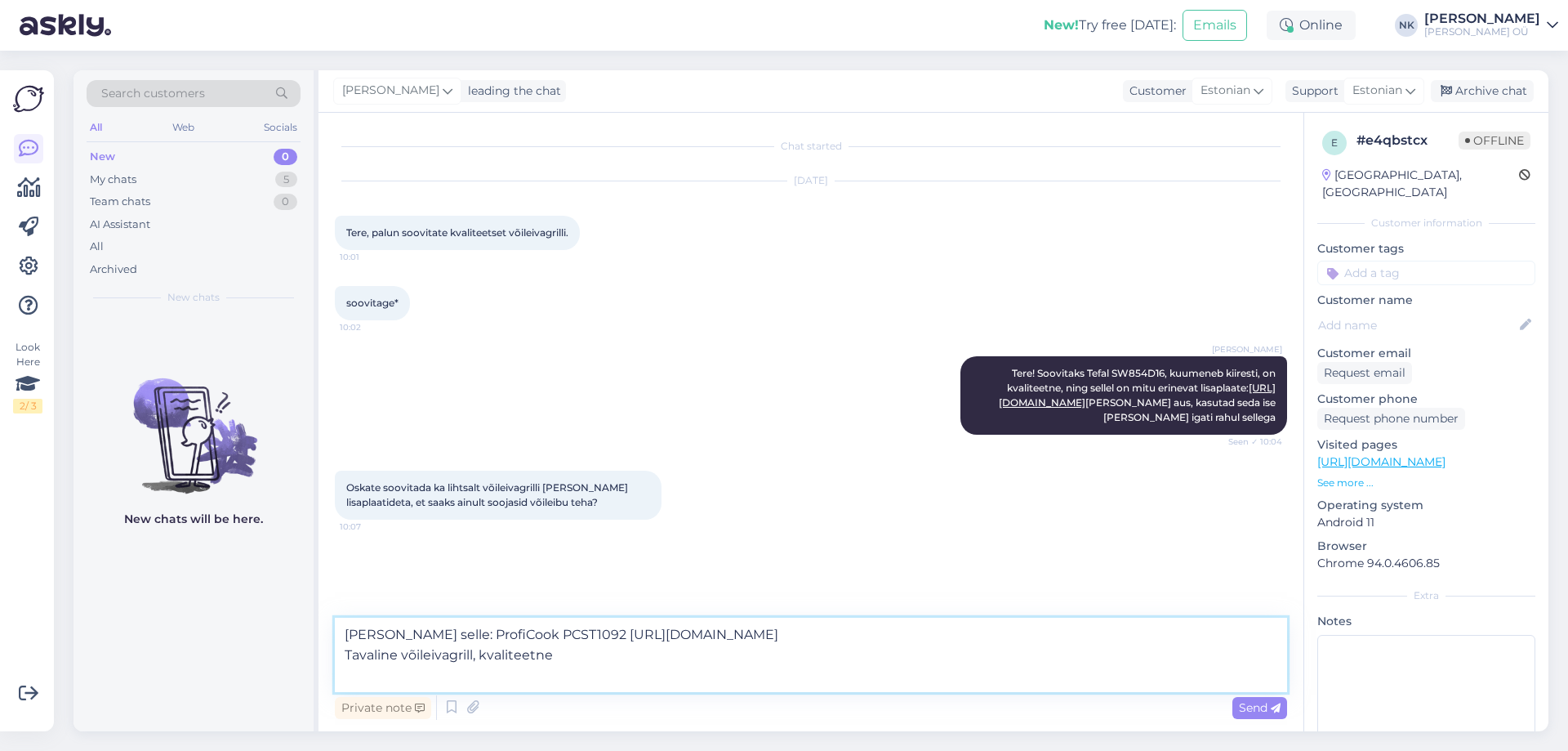
type textarea "Siis soovitaks selle: ProfiCook PCST1092 https://onoff.ee/et/voileivagrillid-ja…"
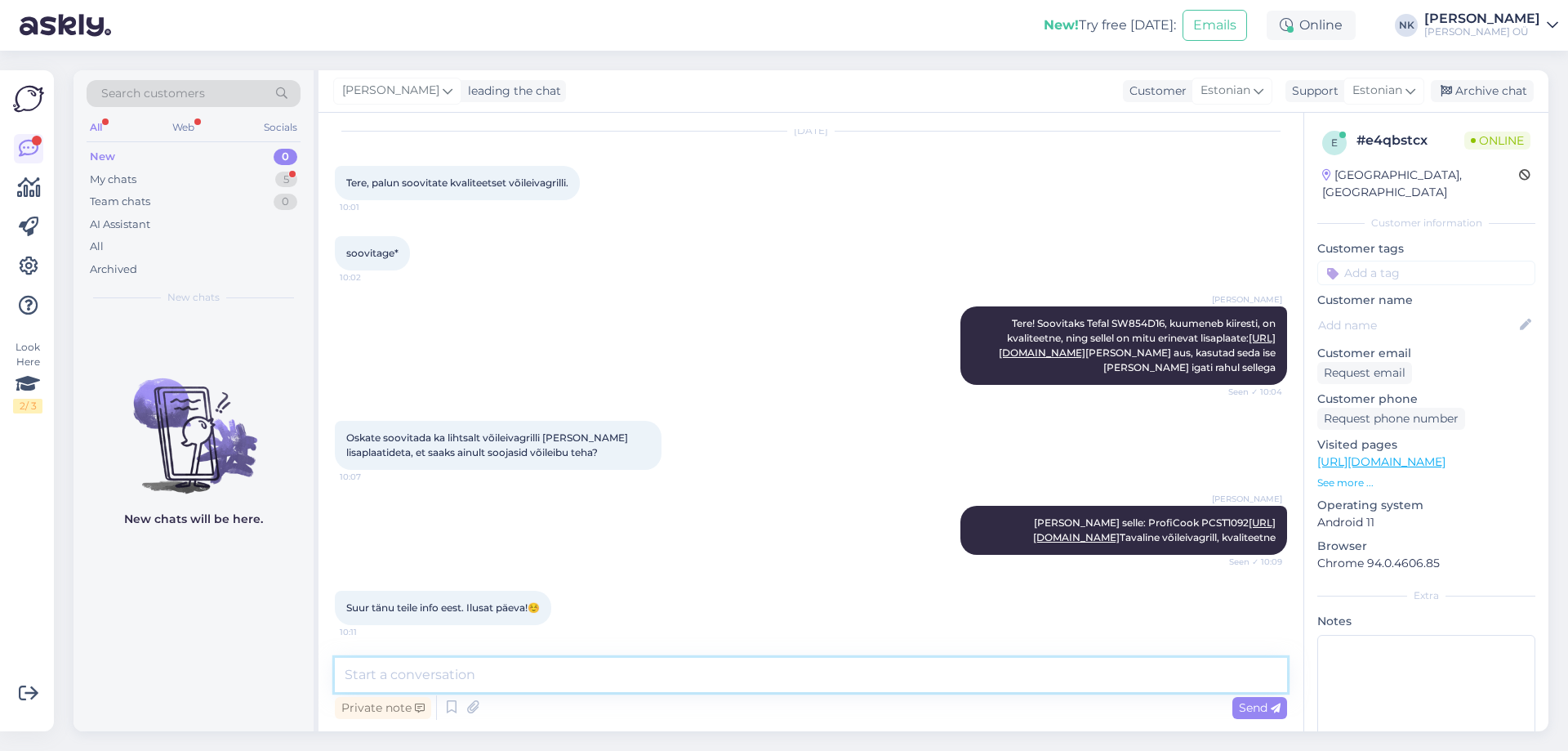
scroll to position [123, 0]
click at [556, 660] on textarea at bounding box center [811, 675] width 952 height 34
type textarea "Palun! Teilegi"
